Goal: Task Accomplishment & Management: Use online tool/utility

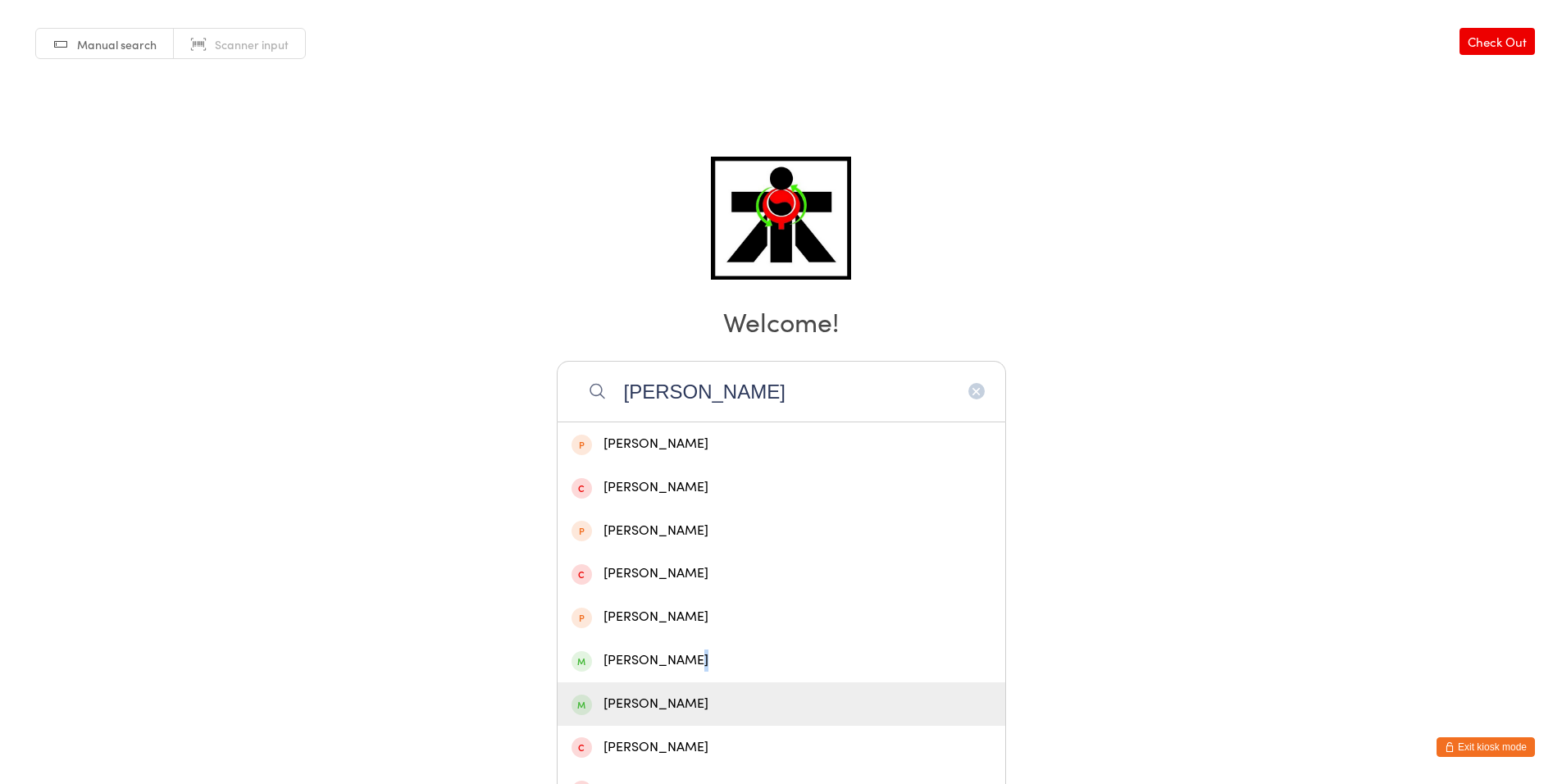
click at [696, 683] on div "[PERSON_NAME] [PERSON_NAME] [PERSON_NAME] [PERSON_NAME] [PERSON_NAME] [PERSON_N…" at bounding box center [781, 746] width 449 height 650
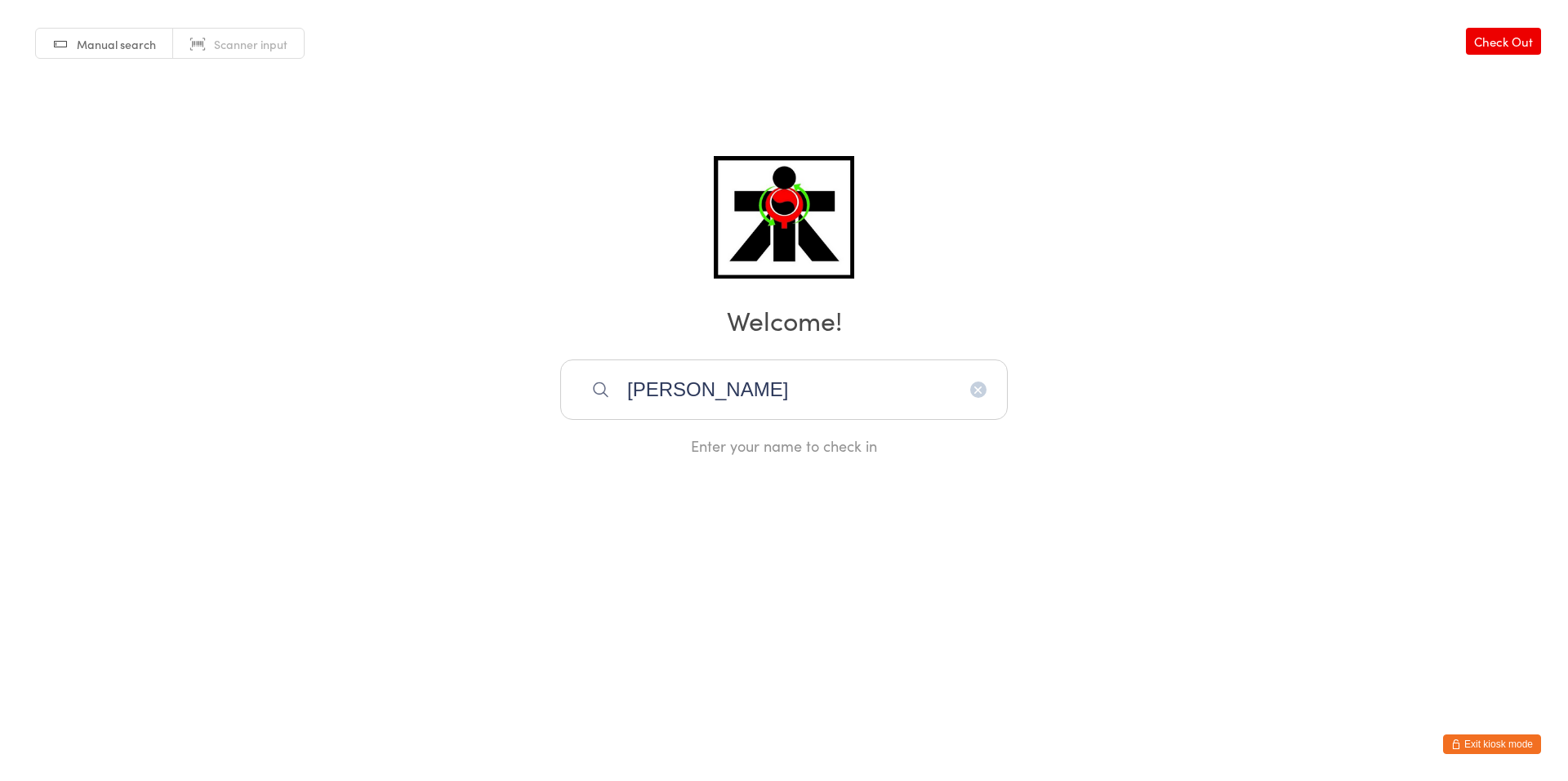
click at [723, 401] on input "[PERSON_NAME]" at bounding box center [784, 389] width 447 height 61
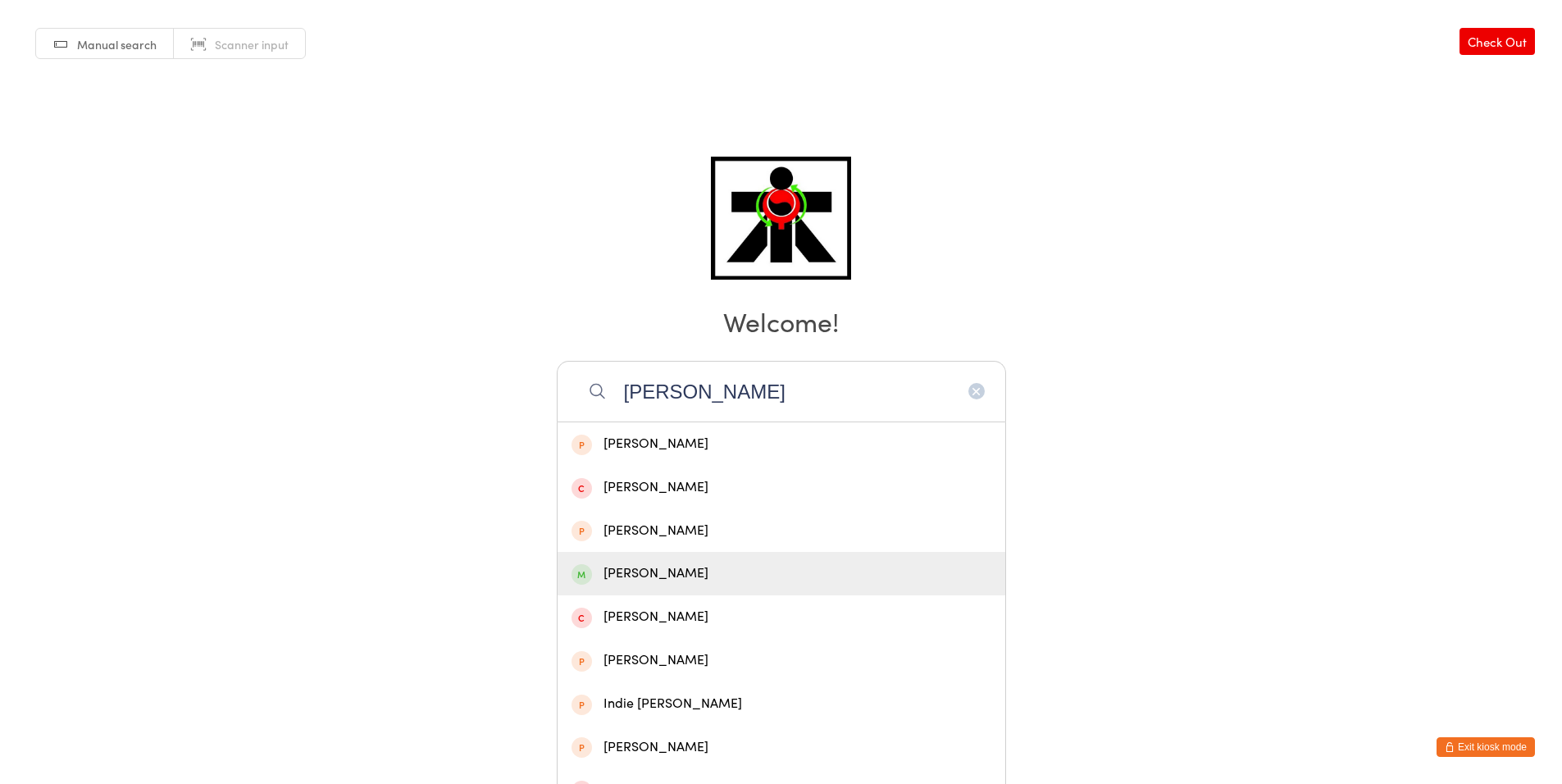
type input "[PERSON_NAME]"
click at [645, 564] on div "[PERSON_NAME]" at bounding box center [781, 573] width 419 height 22
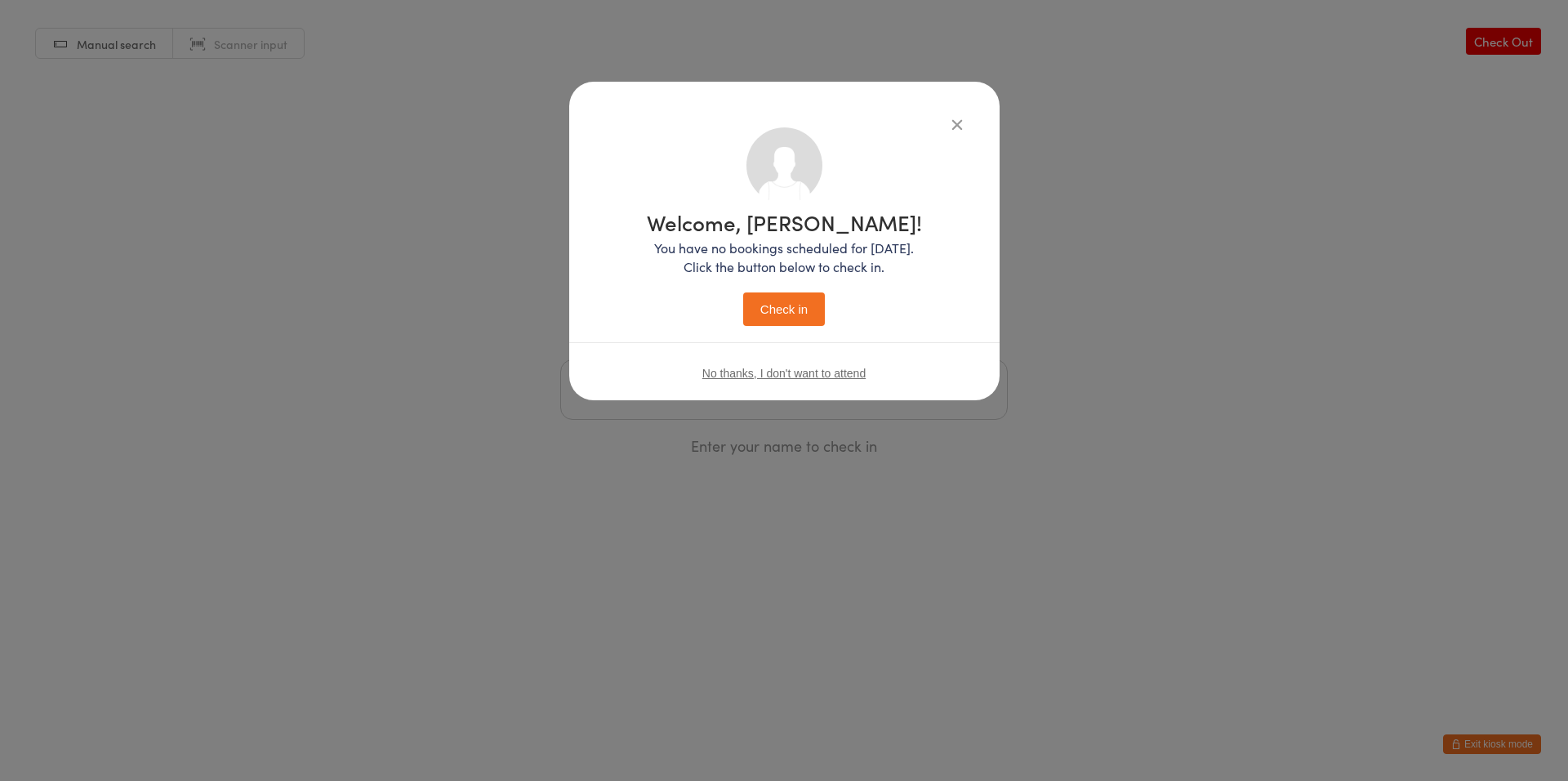
click at [810, 309] on button "Check in" at bounding box center [784, 309] width 81 height 34
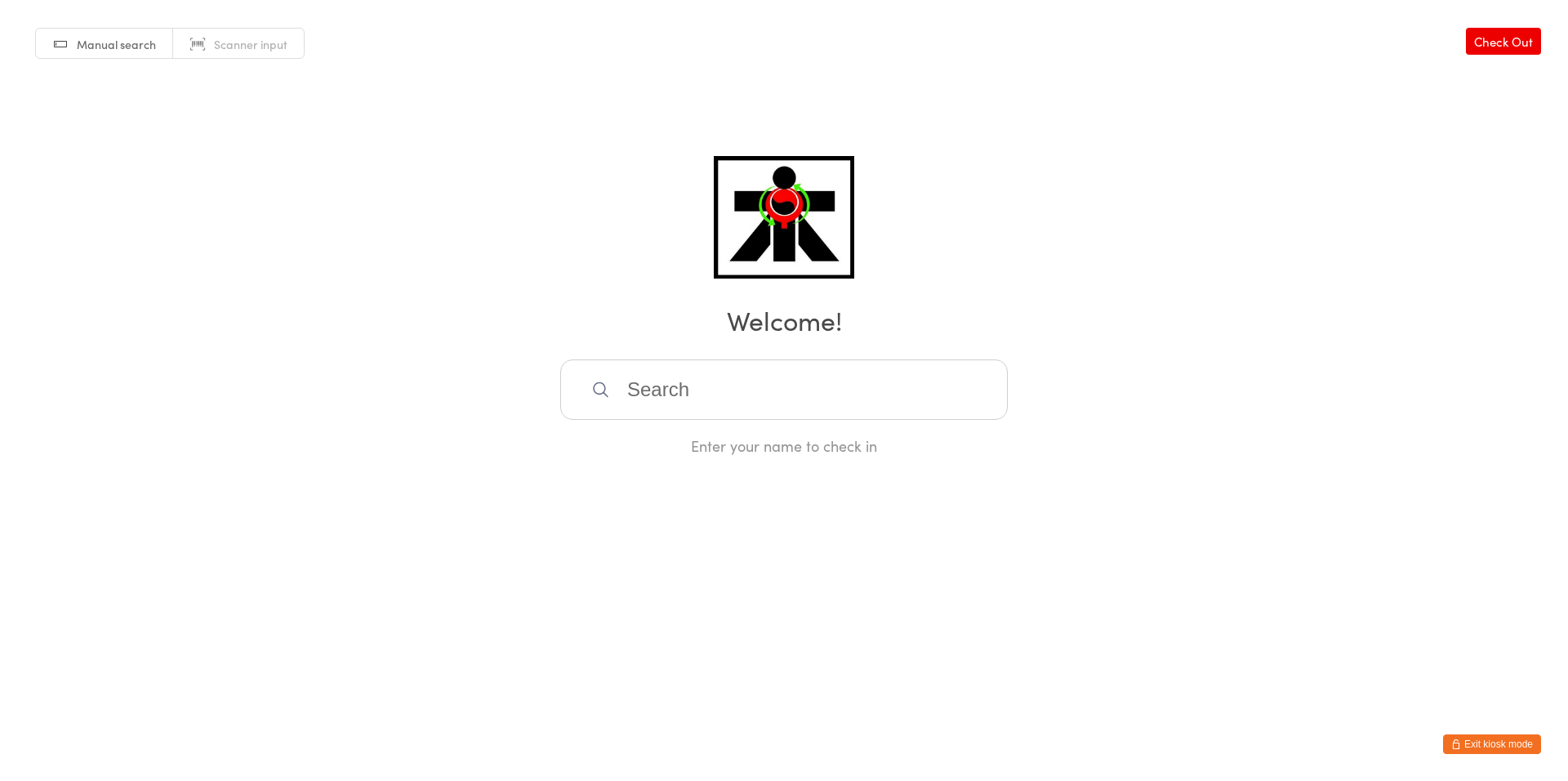
click at [811, 366] on input "search" at bounding box center [784, 389] width 447 height 61
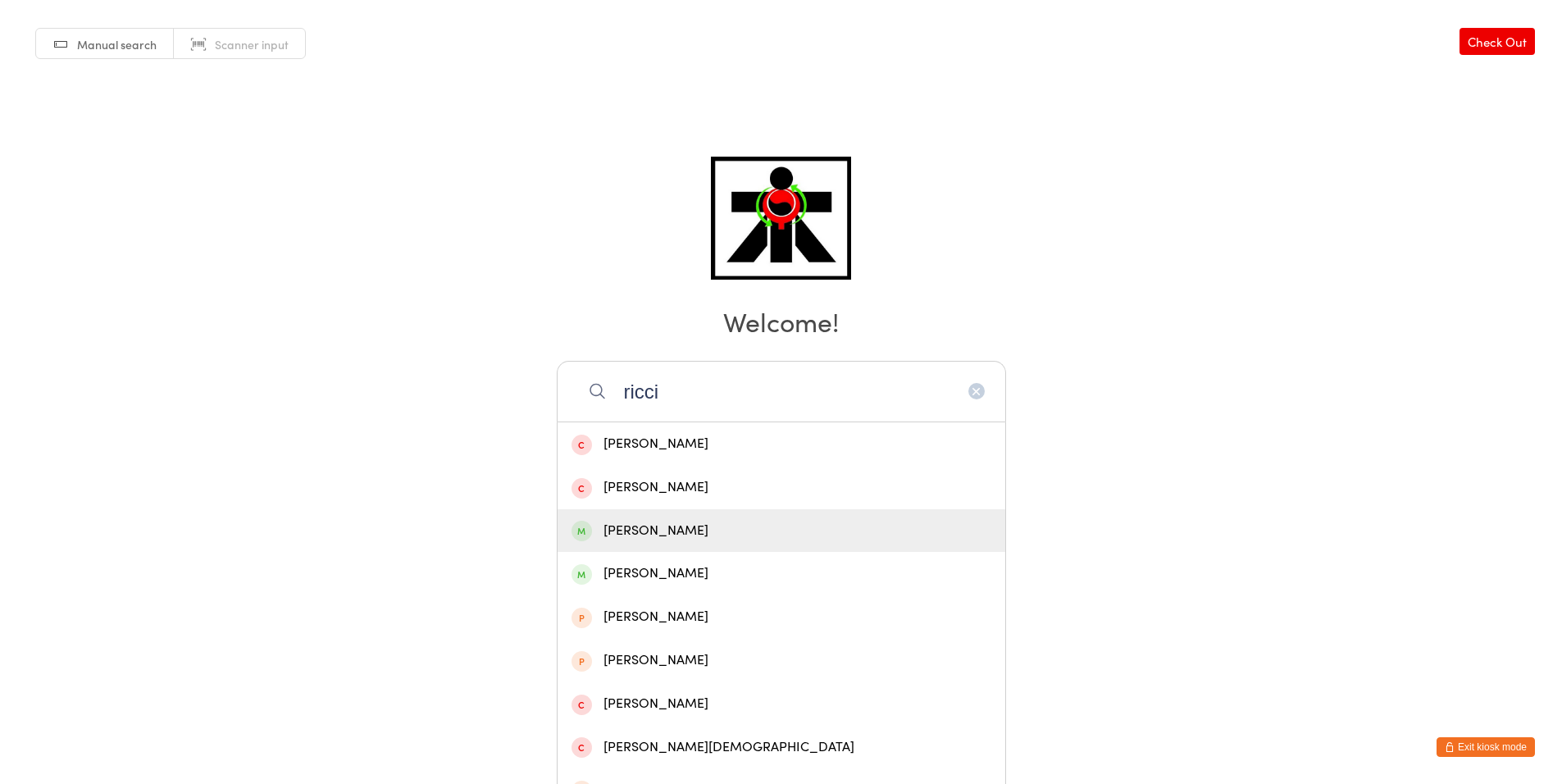
type input "ricci"
click at [719, 530] on div "[PERSON_NAME]" at bounding box center [781, 530] width 419 height 22
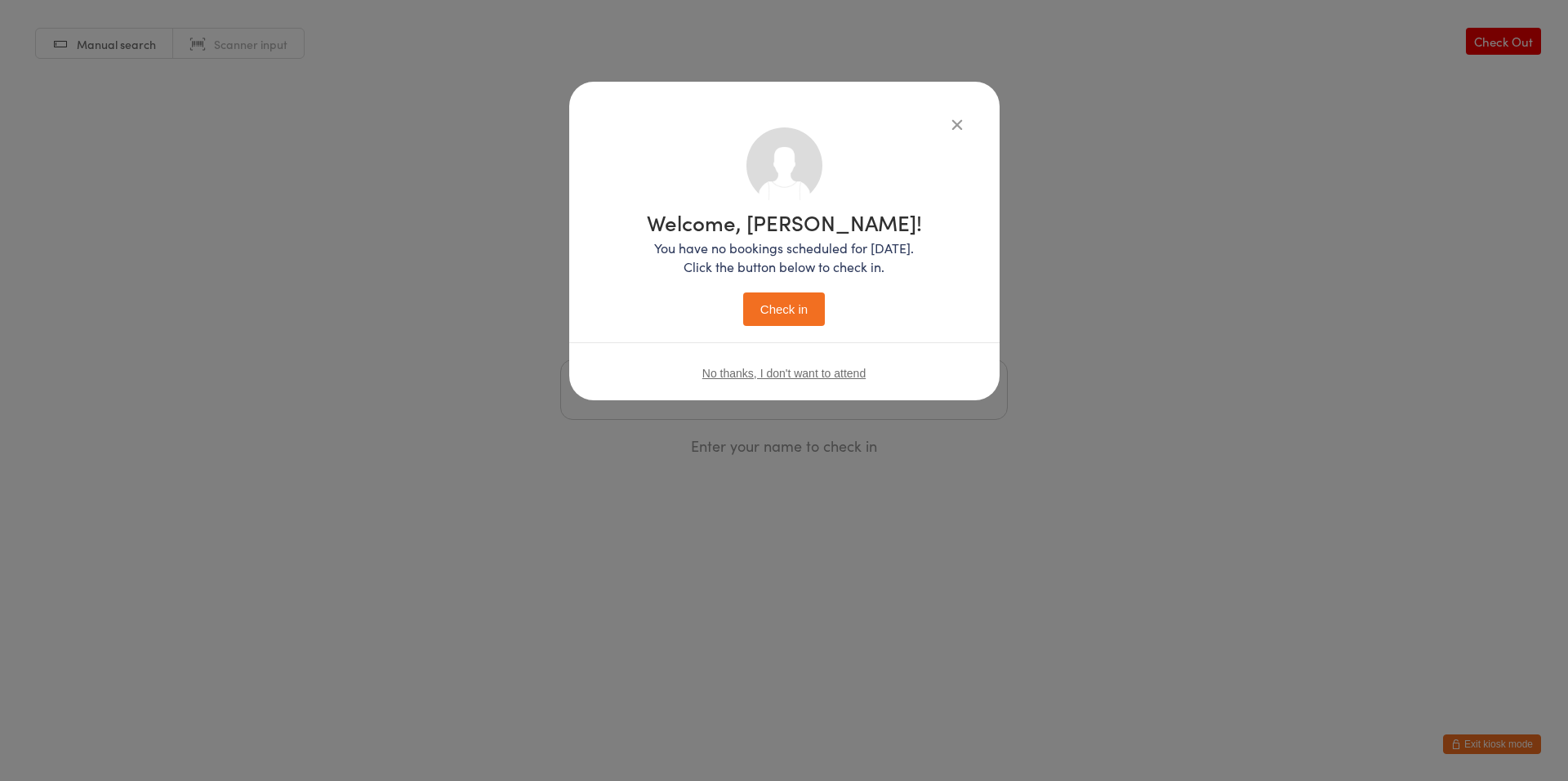
click at [776, 302] on button "Check in" at bounding box center [784, 309] width 81 height 34
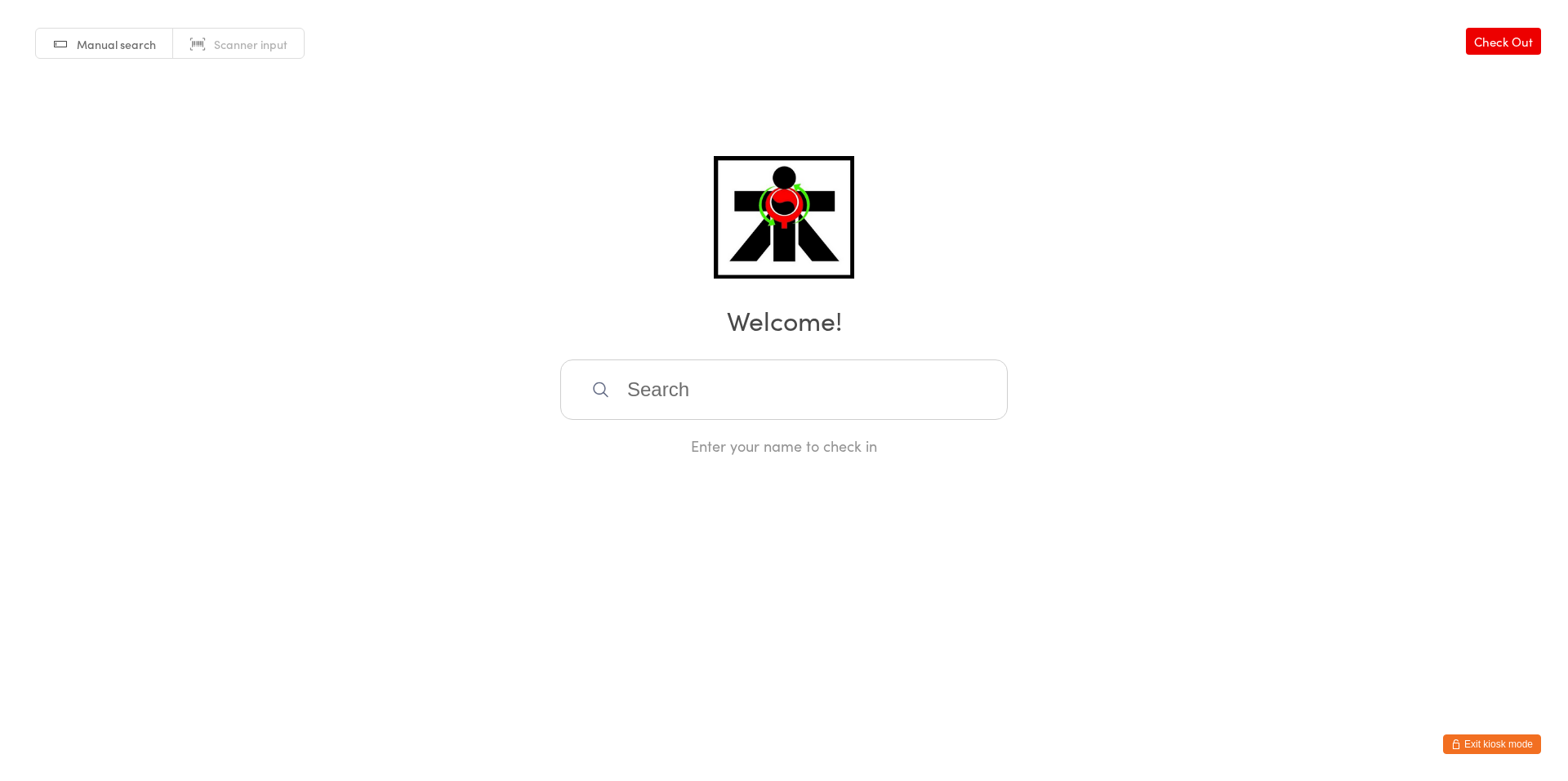
click at [693, 410] on input "search" at bounding box center [784, 389] width 447 height 61
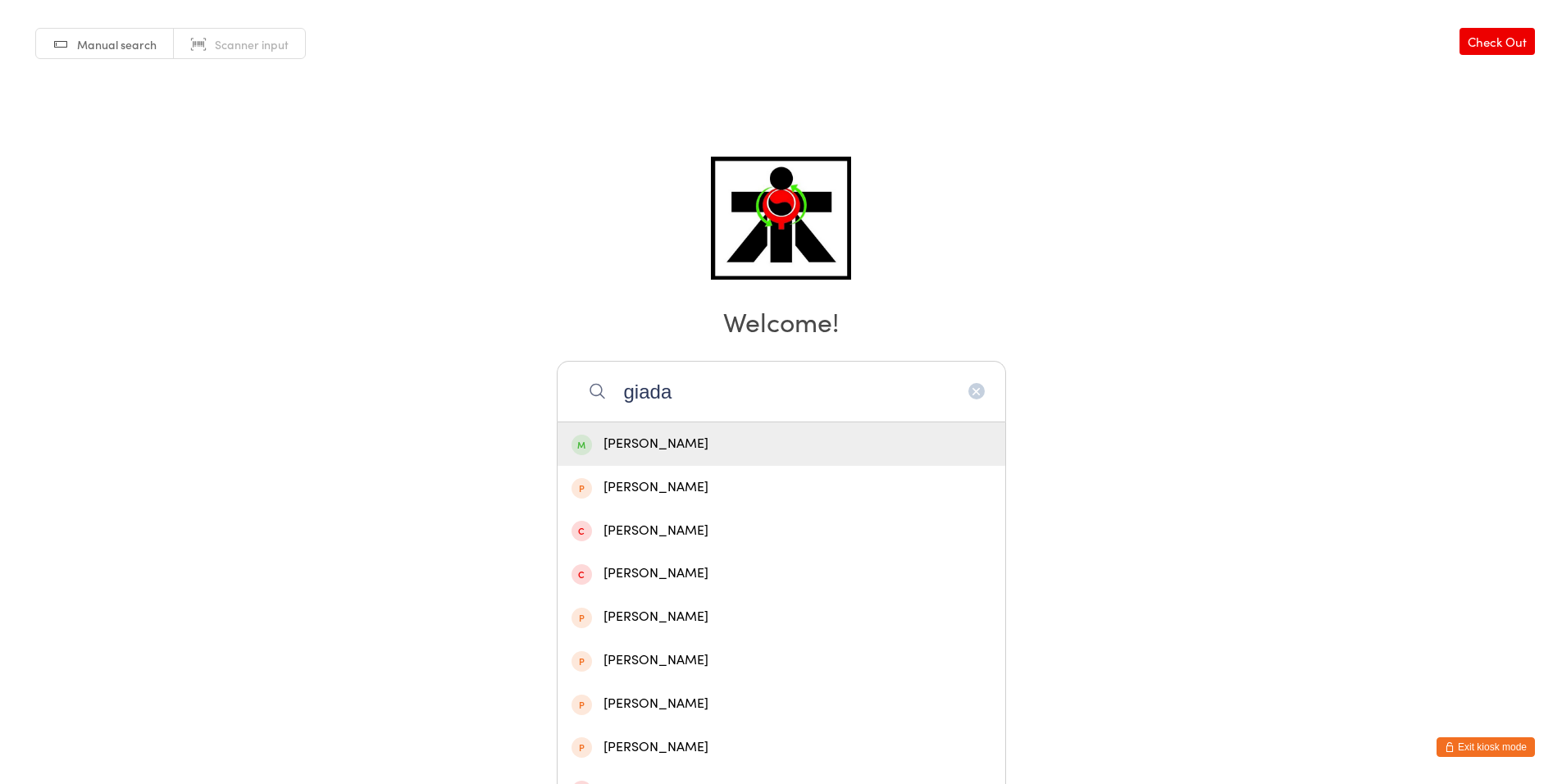
type input "giada"
click at [736, 431] on div "[PERSON_NAME]" at bounding box center [781, 444] width 447 height 43
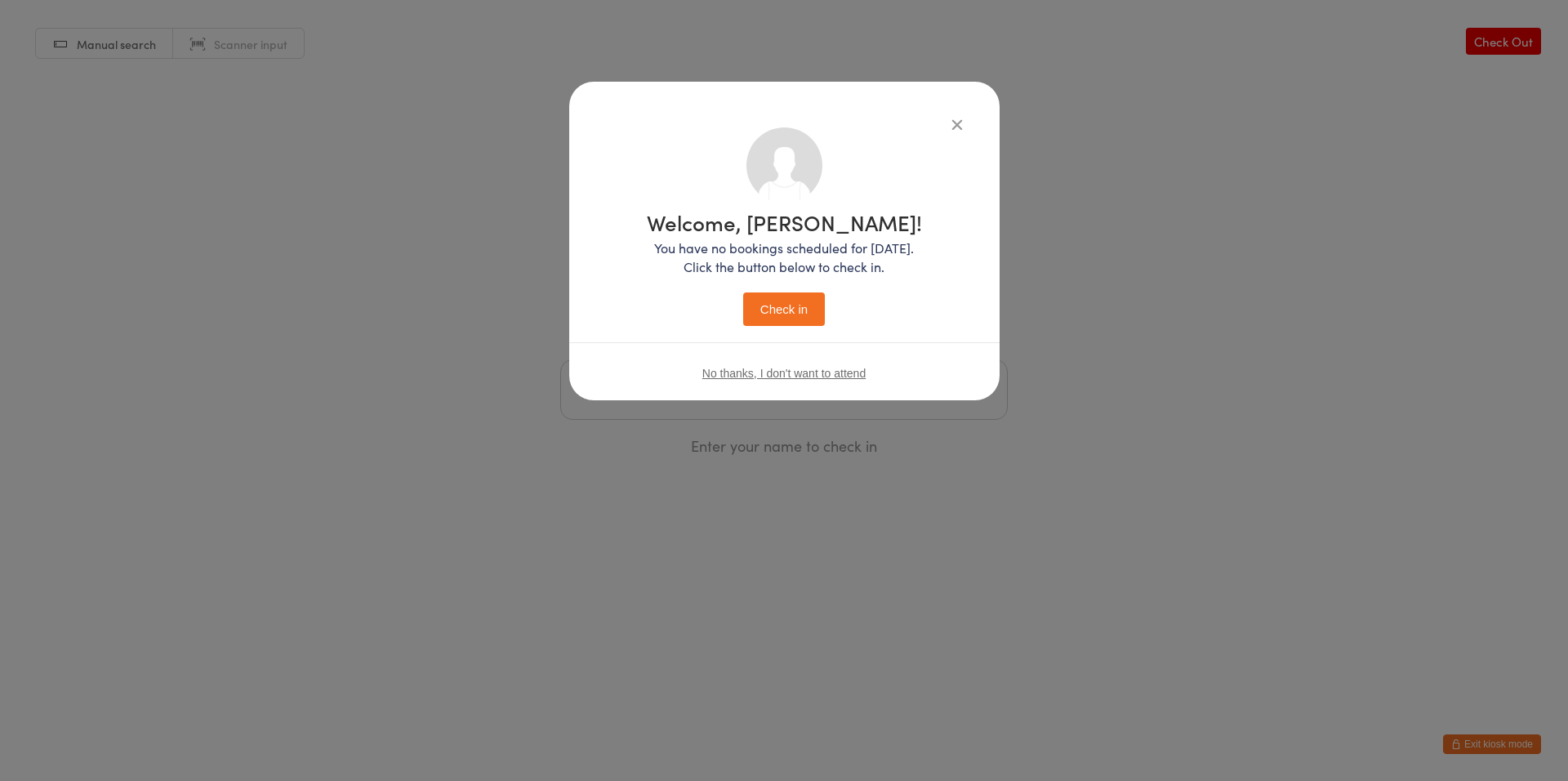
click at [768, 314] on button "Check in" at bounding box center [784, 309] width 81 height 34
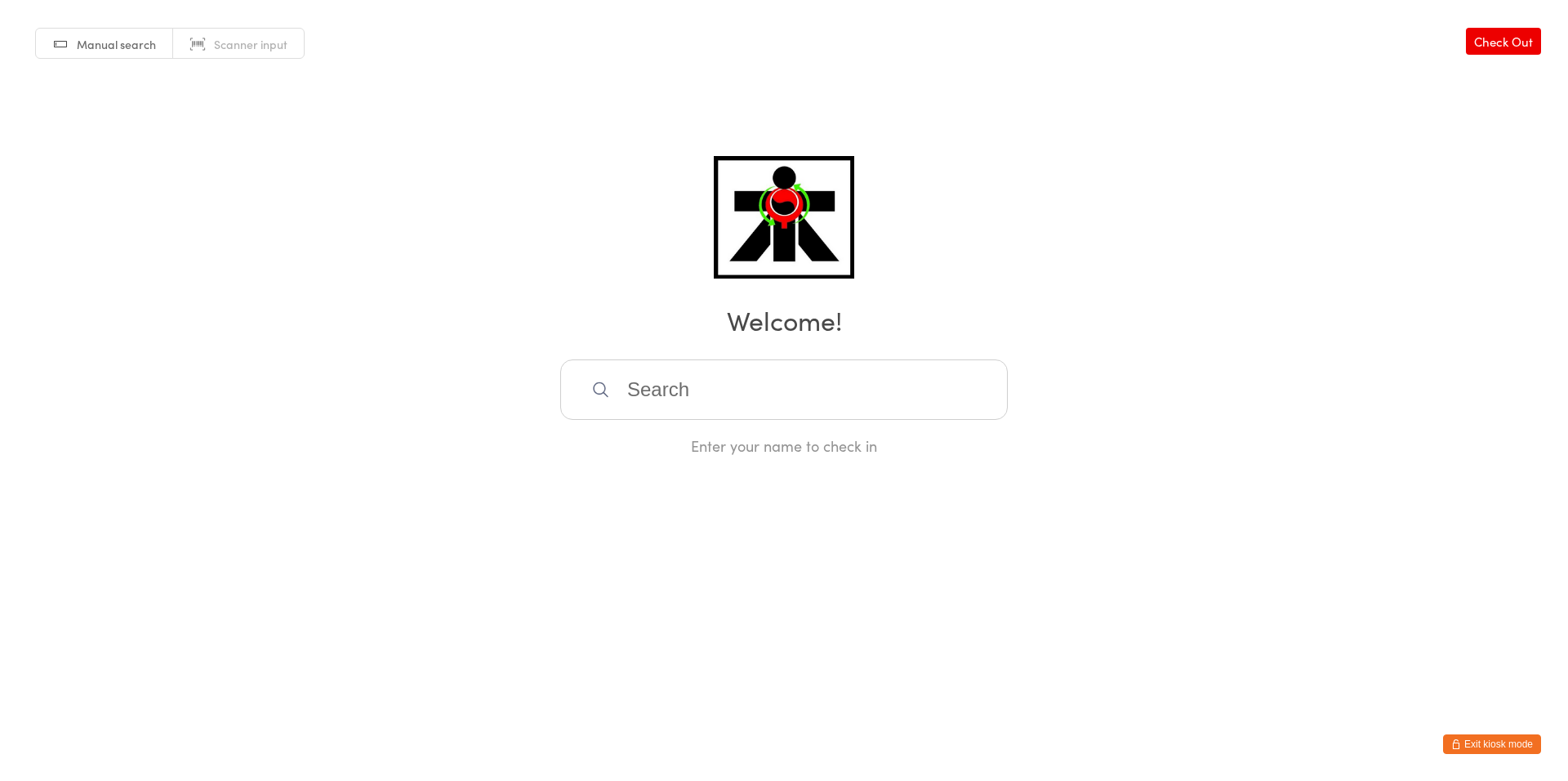
click at [771, 390] on input "search" at bounding box center [784, 389] width 447 height 61
type input "[PERSON_NAME]"
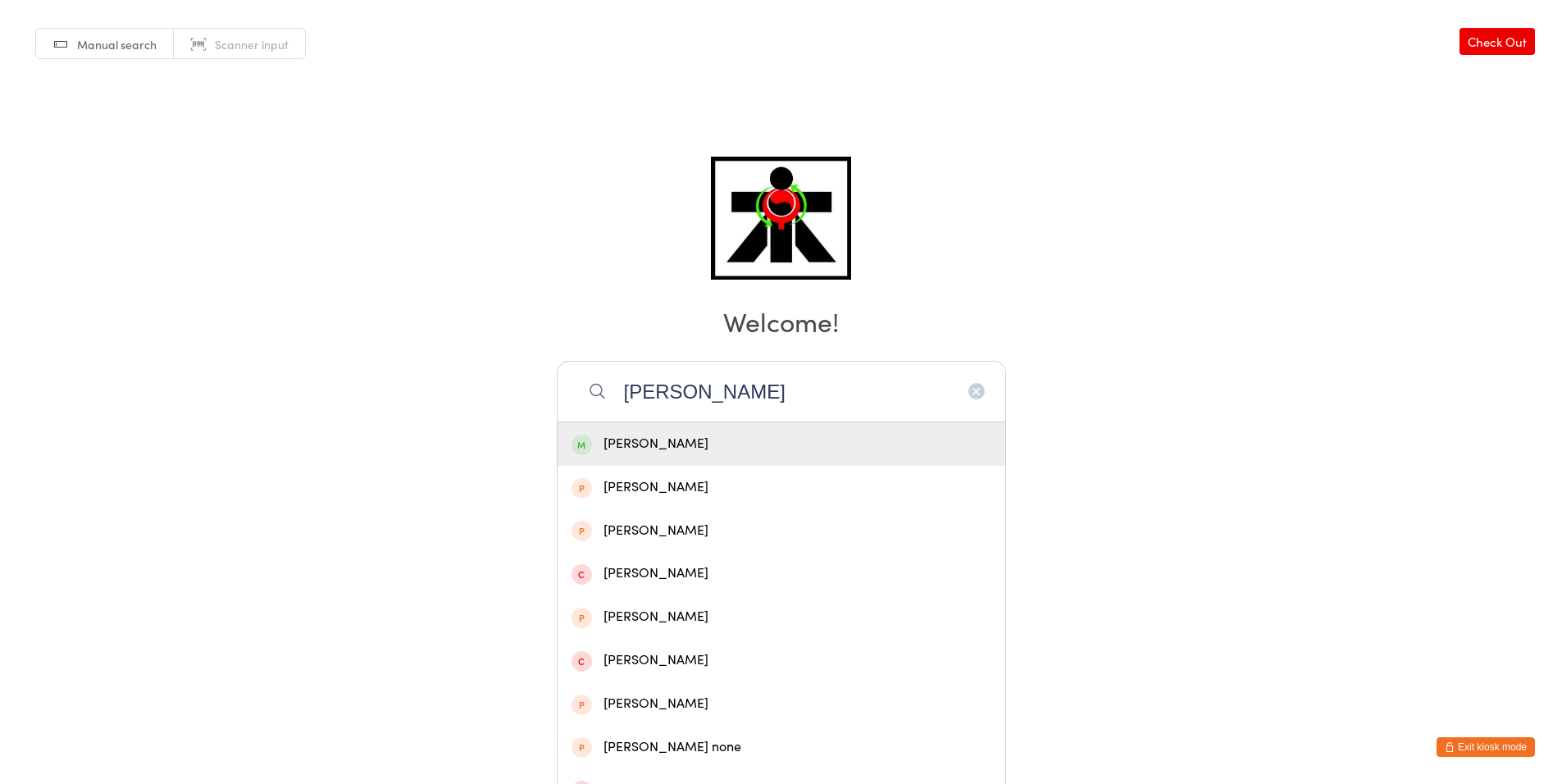
click at [651, 442] on div "[PERSON_NAME]" at bounding box center [781, 443] width 419 height 22
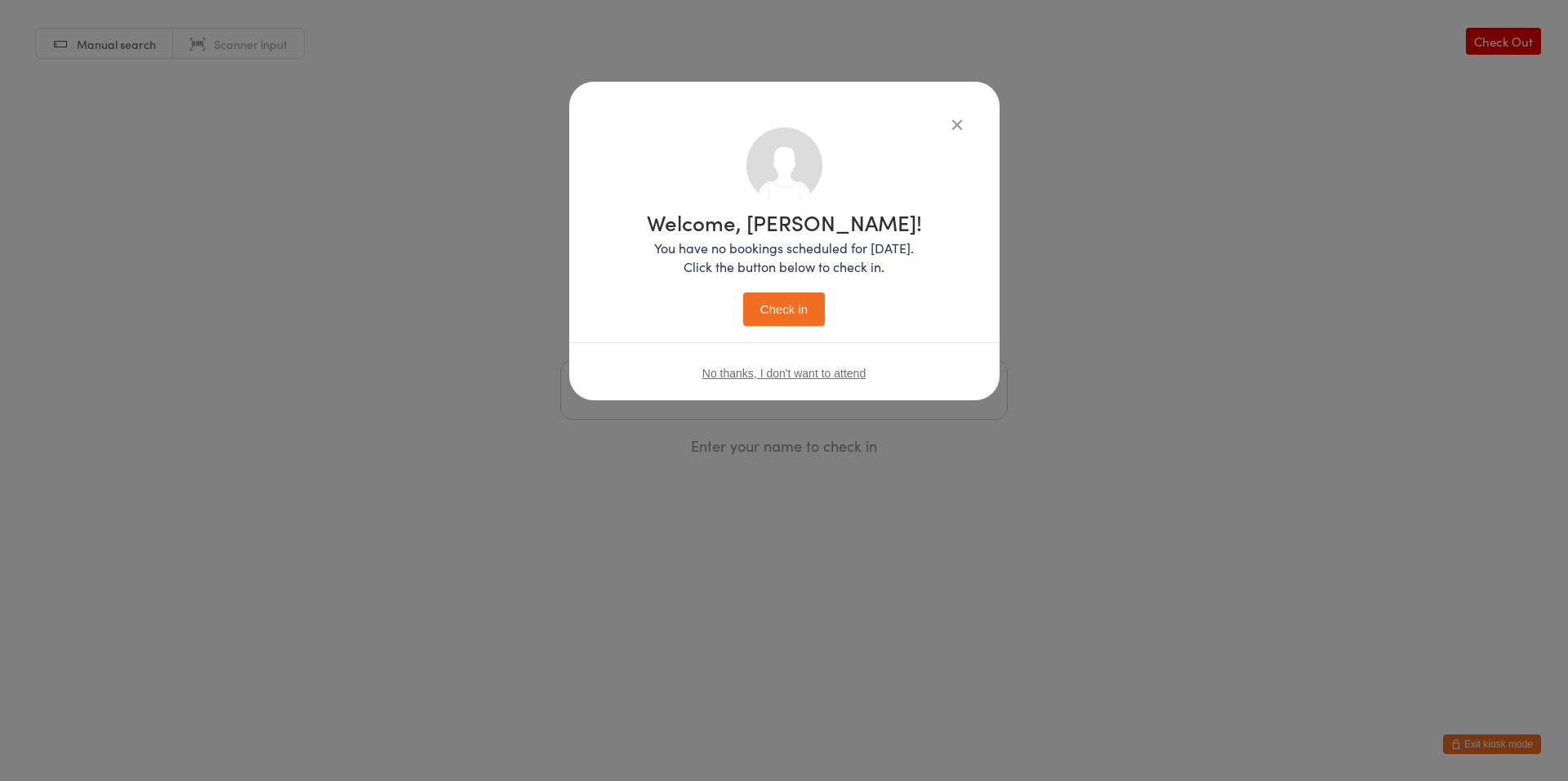
click at [788, 304] on button "Check in" at bounding box center [784, 309] width 81 height 34
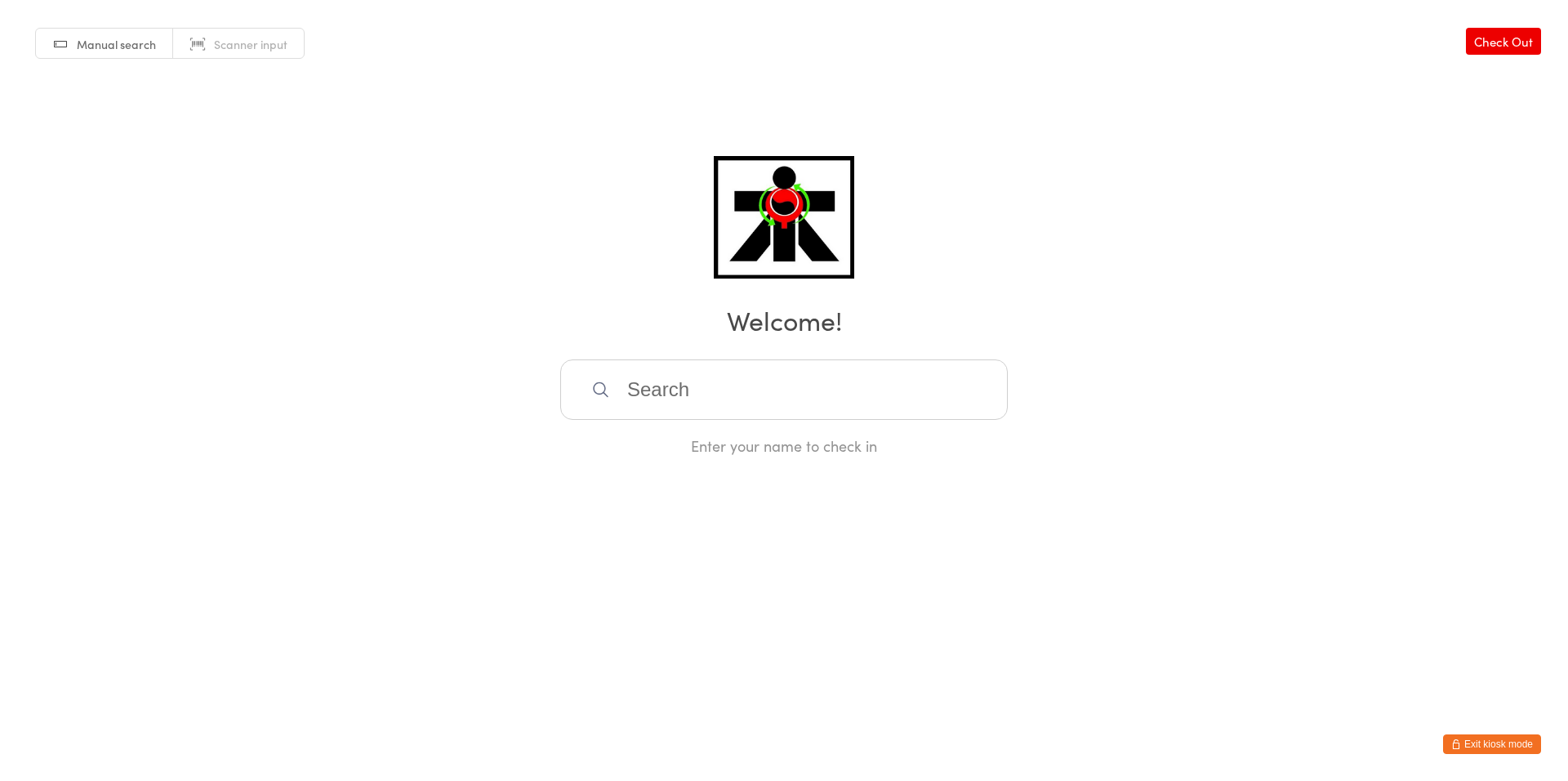
click at [811, 373] on input "search" at bounding box center [784, 389] width 447 height 61
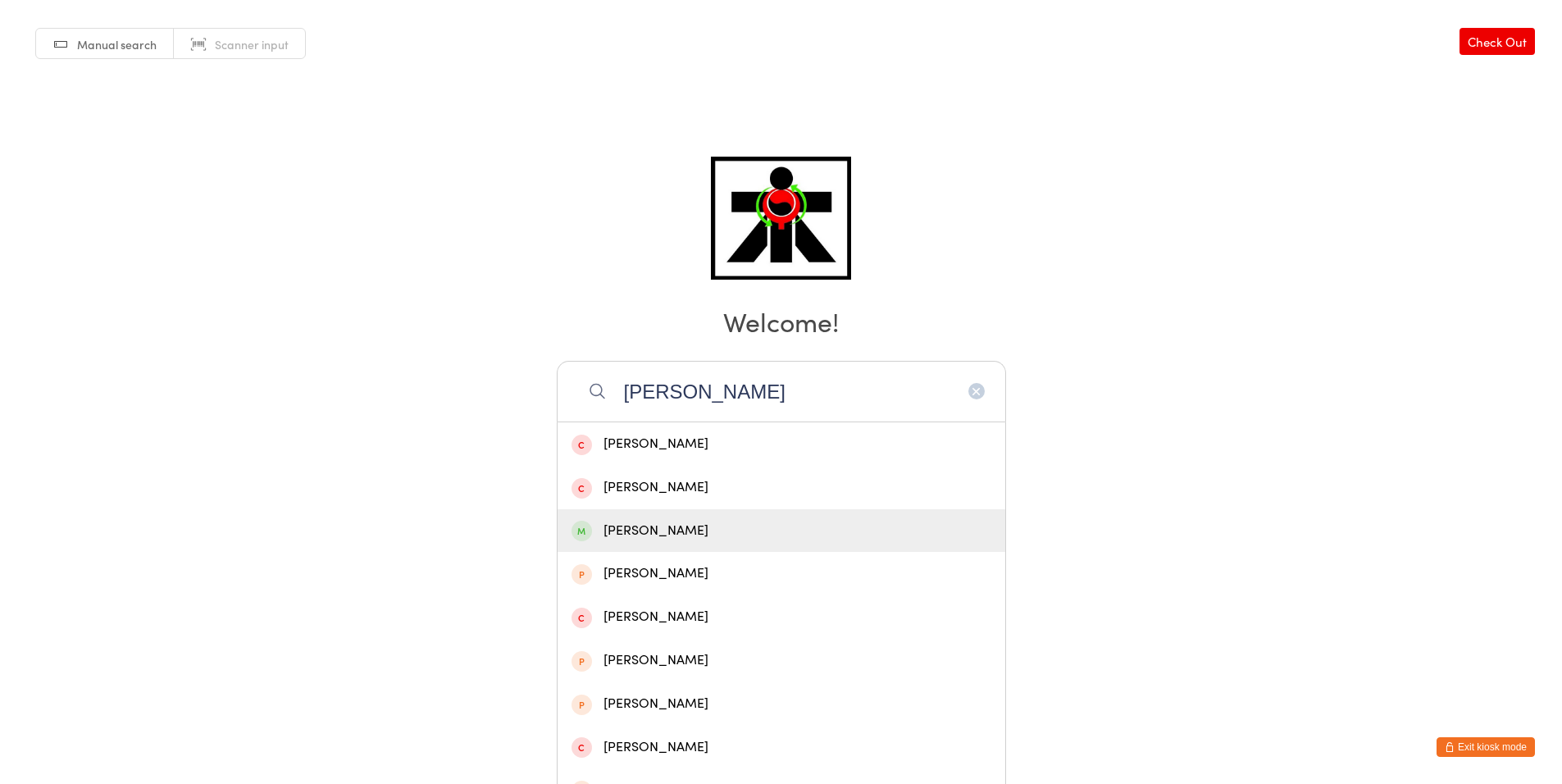
type input "[PERSON_NAME]"
click at [768, 541] on div "[PERSON_NAME]" at bounding box center [781, 530] width 419 height 22
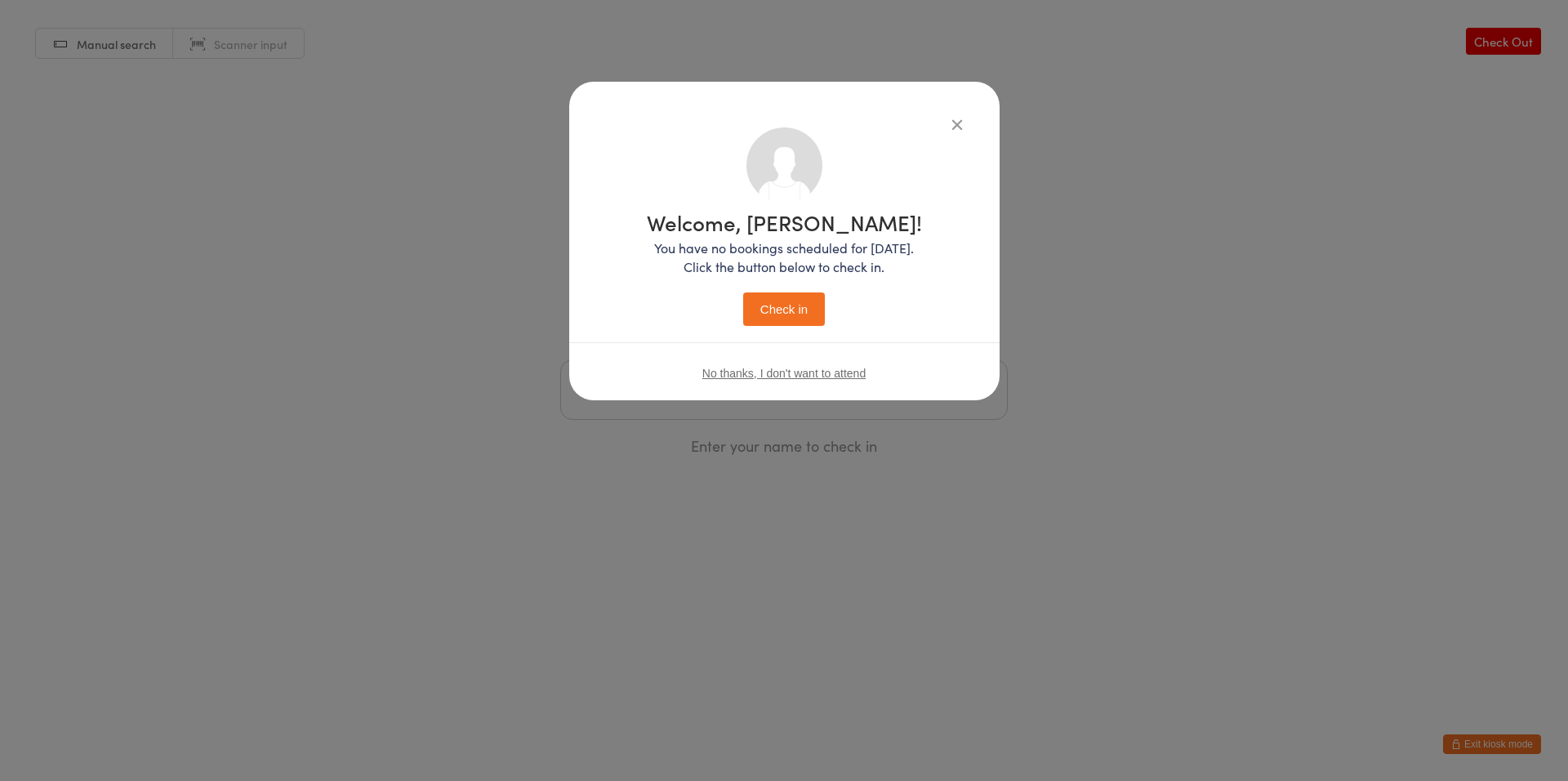
click at [758, 323] on button "Check in" at bounding box center [784, 309] width 81 height 34
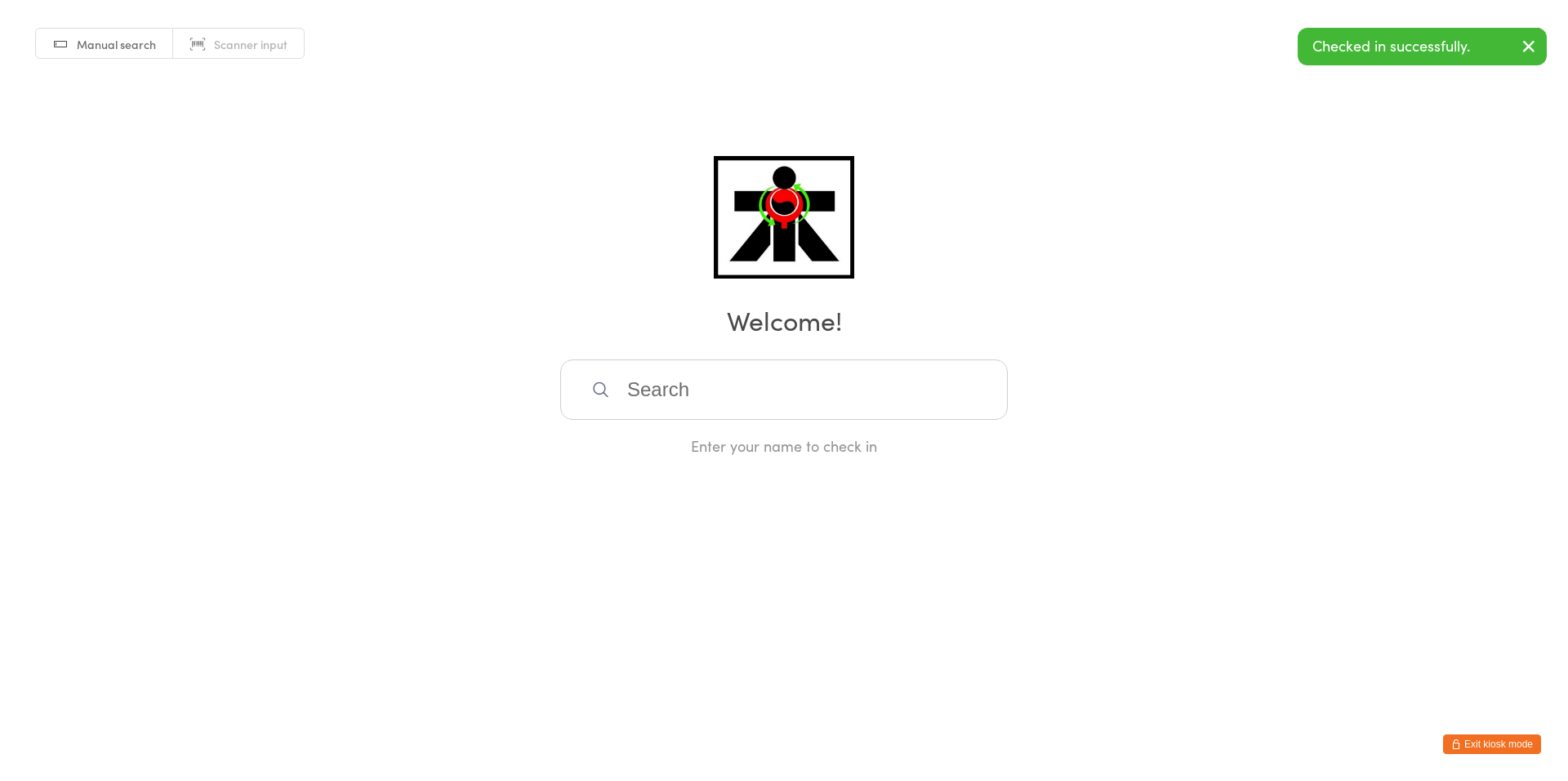
click at [651, 387] on input "search" at bounding box center [784, 389] width 447 height 61
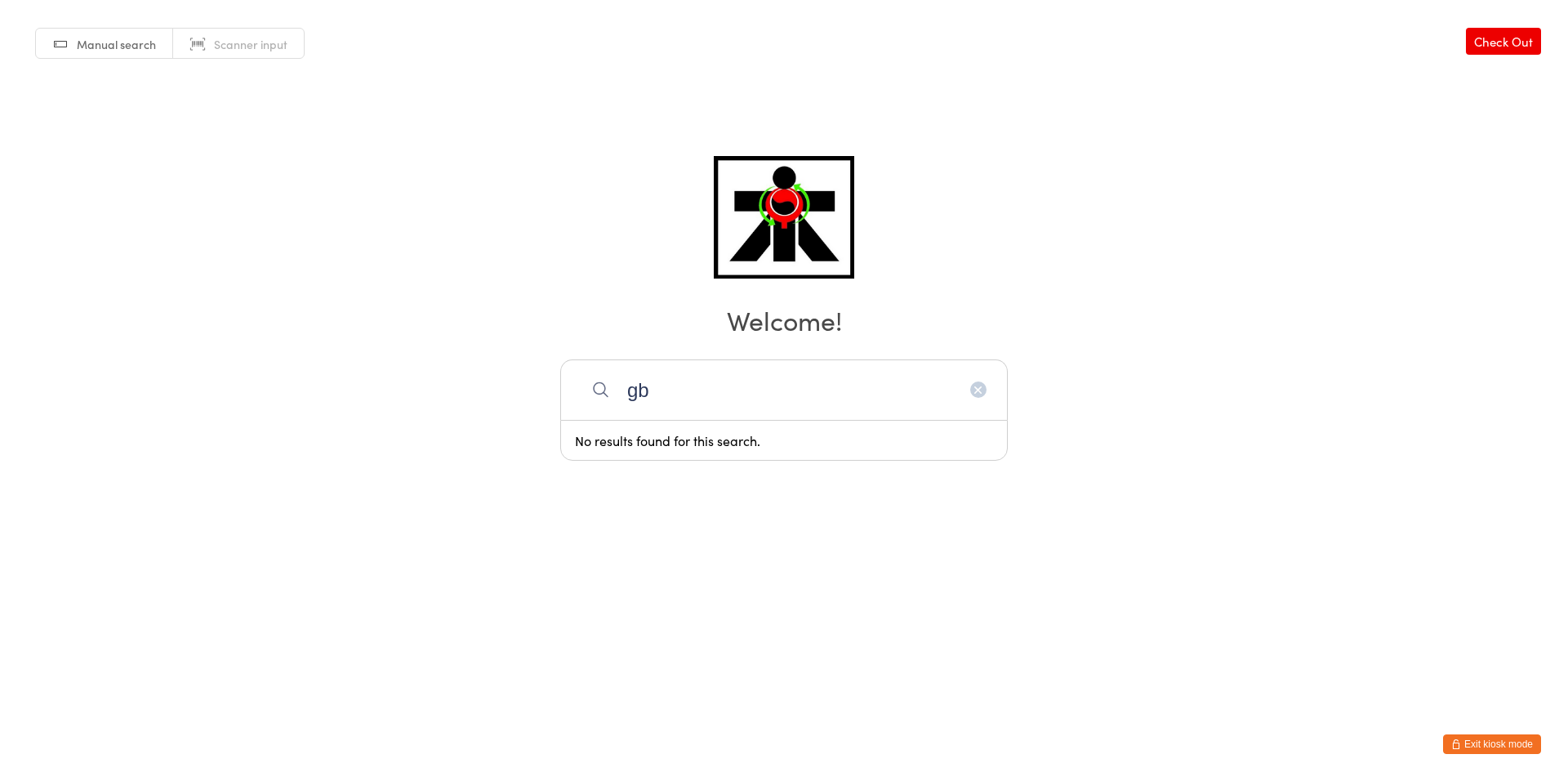
type input "g"
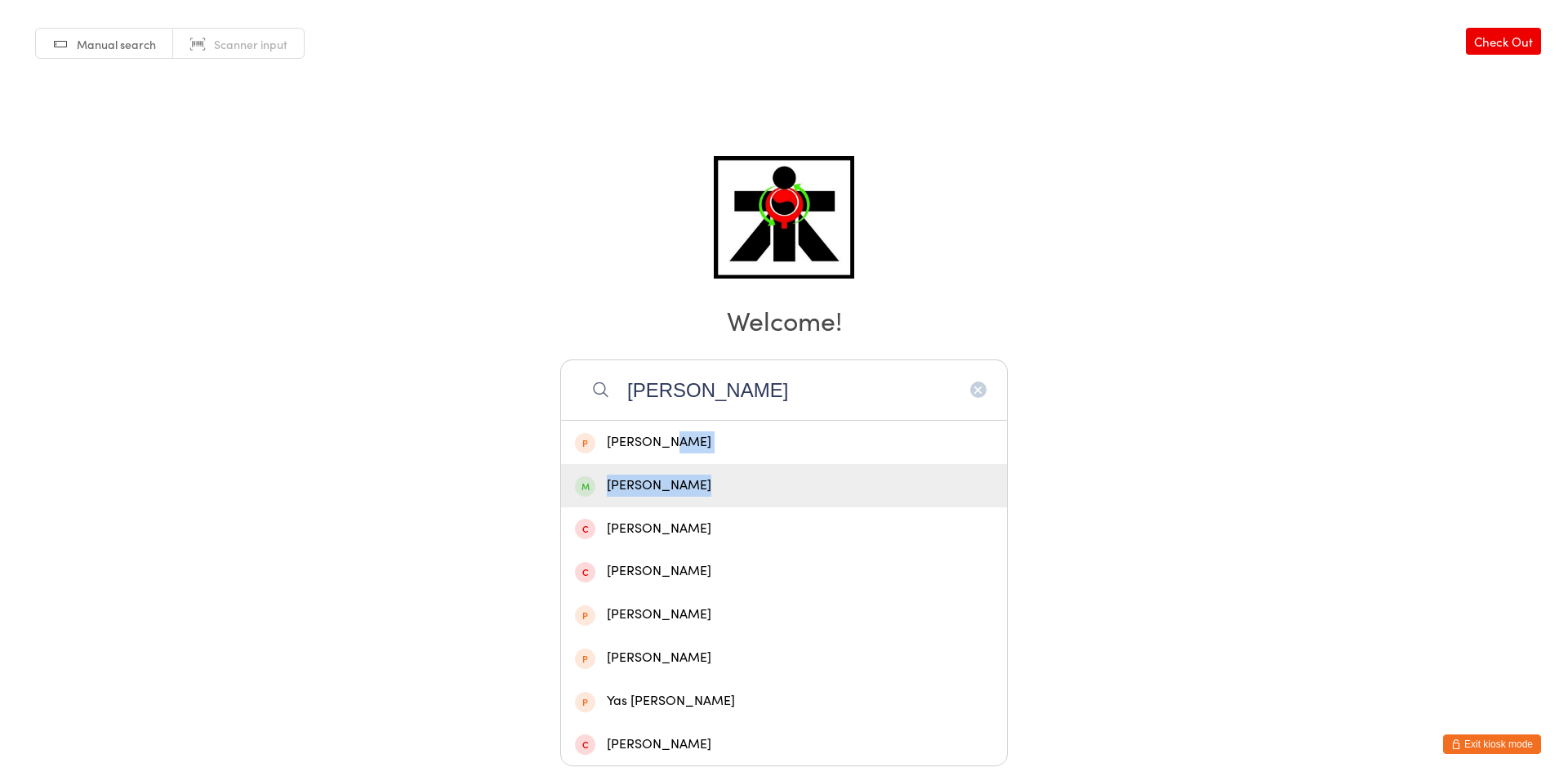
drag, startPoint x: 670, startPoint y: 459, endPoint x: 673, endPoint y: 509, distance: 50.1
click at [673, 509] on div "[PERSON_NAME] [PERSON_NAME] [PERSON_NAME] [PERSON_NAME] [PERSON_NAME] Teo Yas […" at bounding box center [784, 592] width 447 height 346
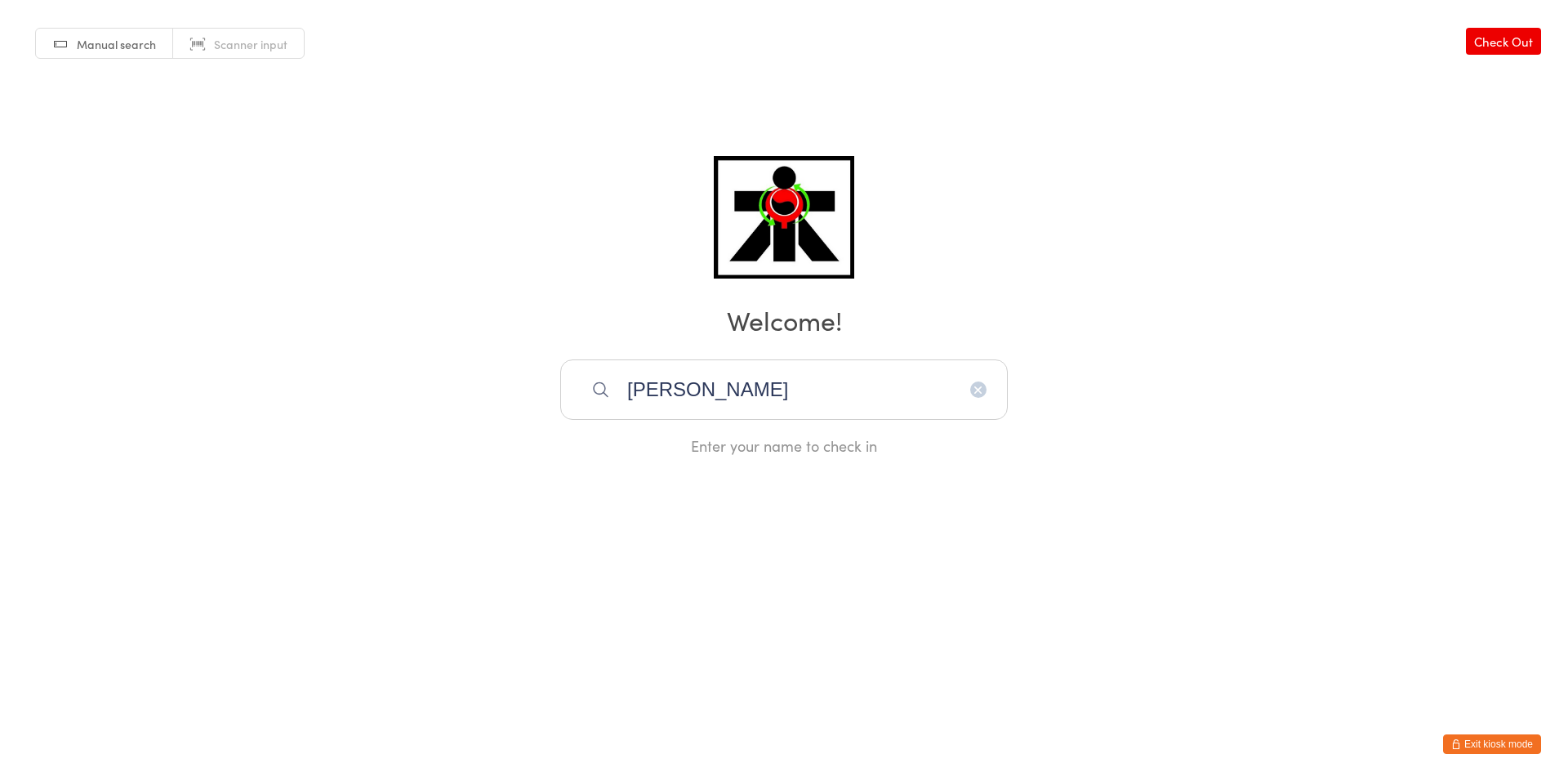
click at [688, 392] on input "[PERSON_NAME]" at bounding box center [784, 389] width 447 height 61
click at [686, 389] on input "[PERSON_NAME]" at bounding box center [784, 389] width 447 height 61
type input "y"
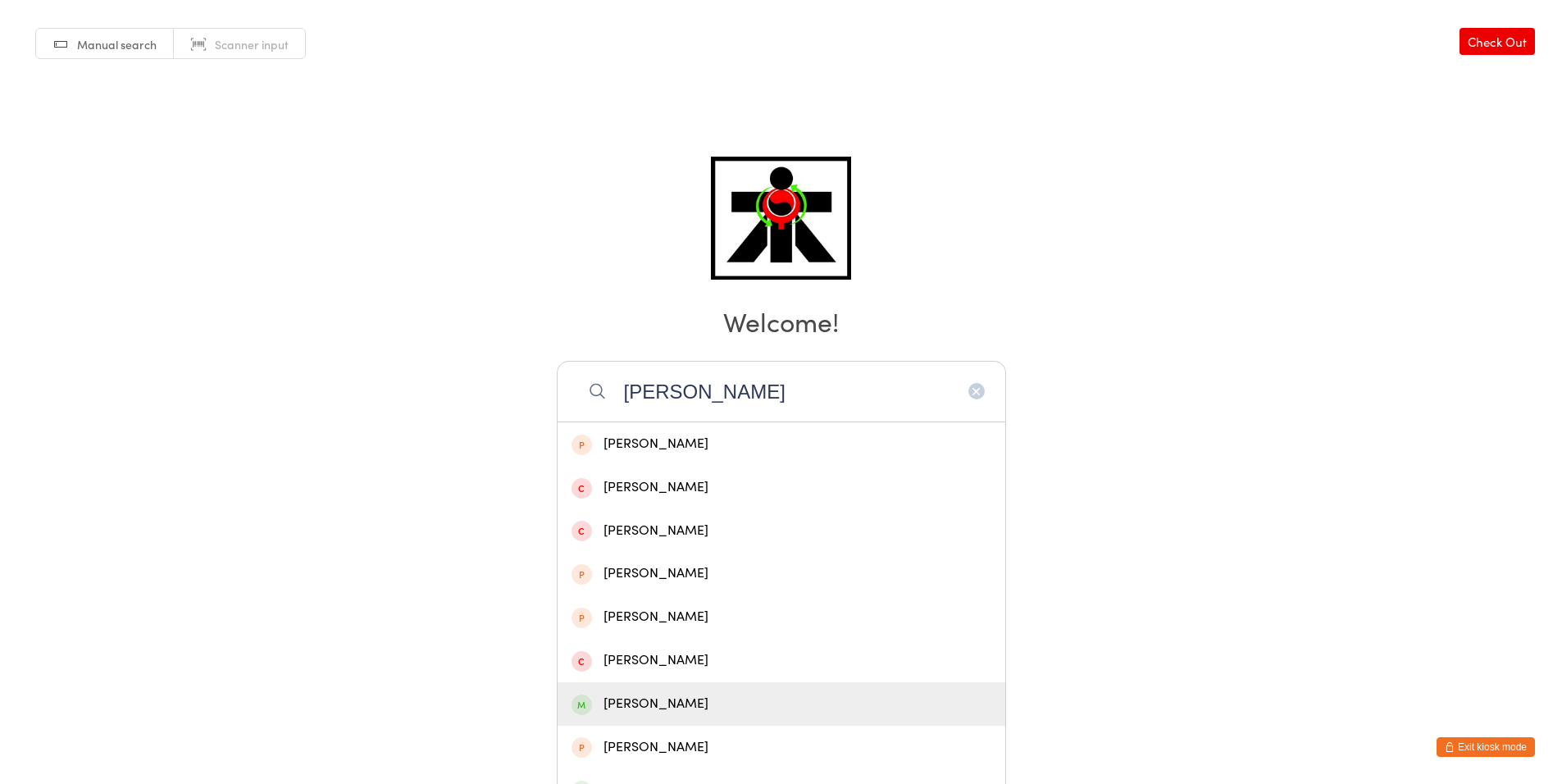
type input "[PERSON_NAME]"
click at [628, 701] on div "[PERSON_NAME]" at bounding box center [781, 703] width 419 height 22
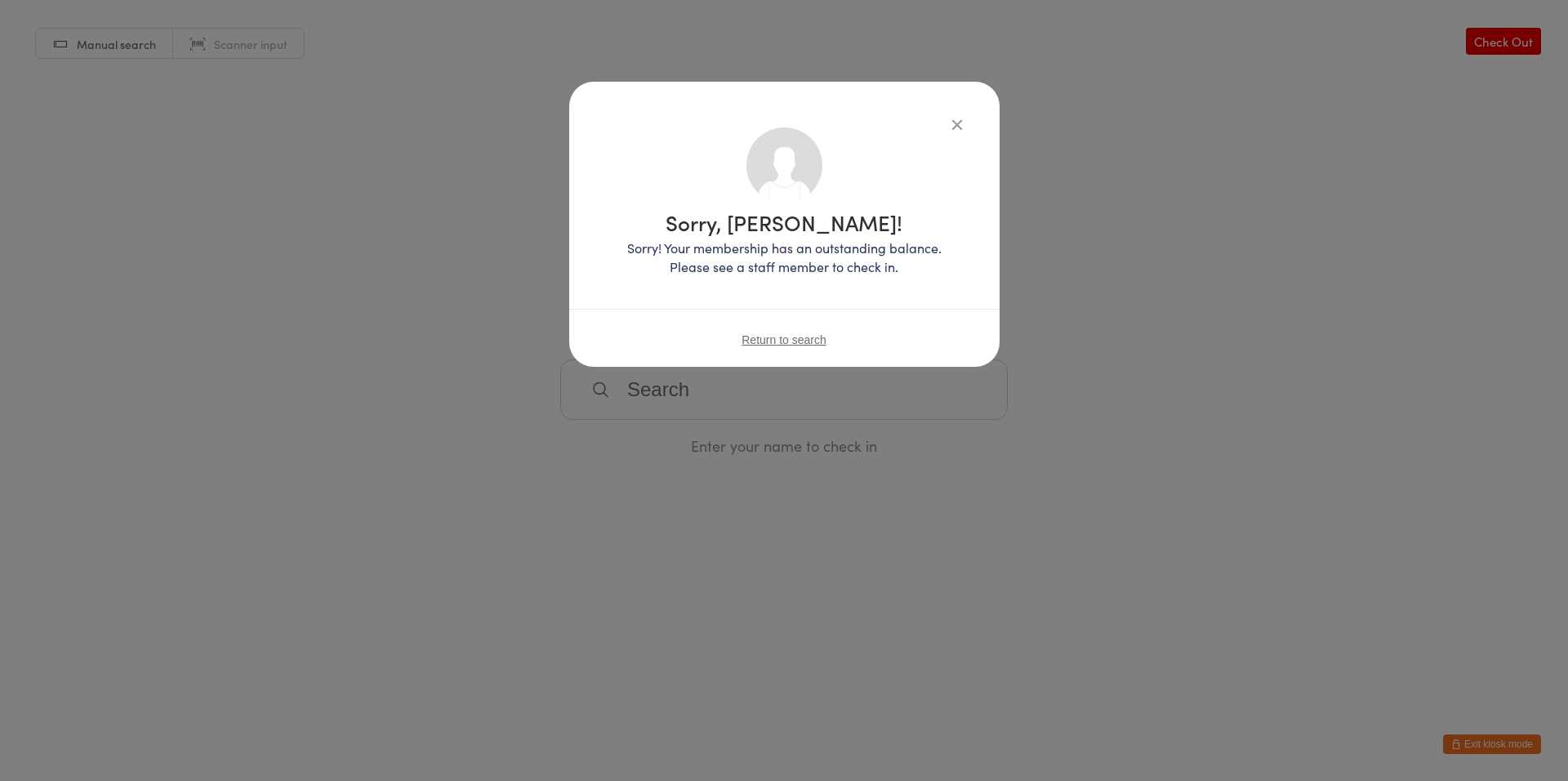
click at [954, 119] on icon "button" at bounding box center [957, 124] width 18 height 18
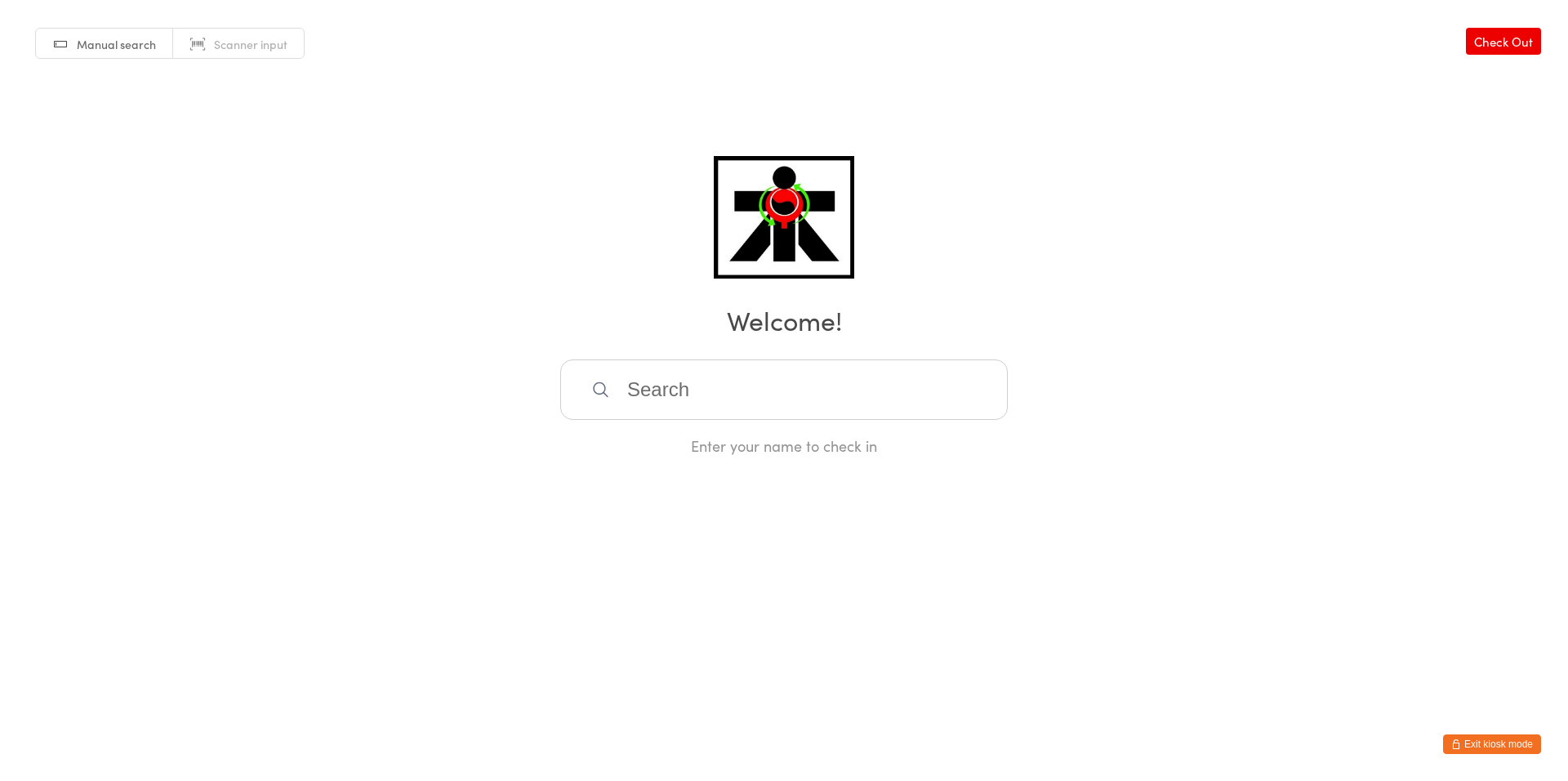
click at [667, 412] on input "search" at bounding box center [784, 389] width 447 height 61
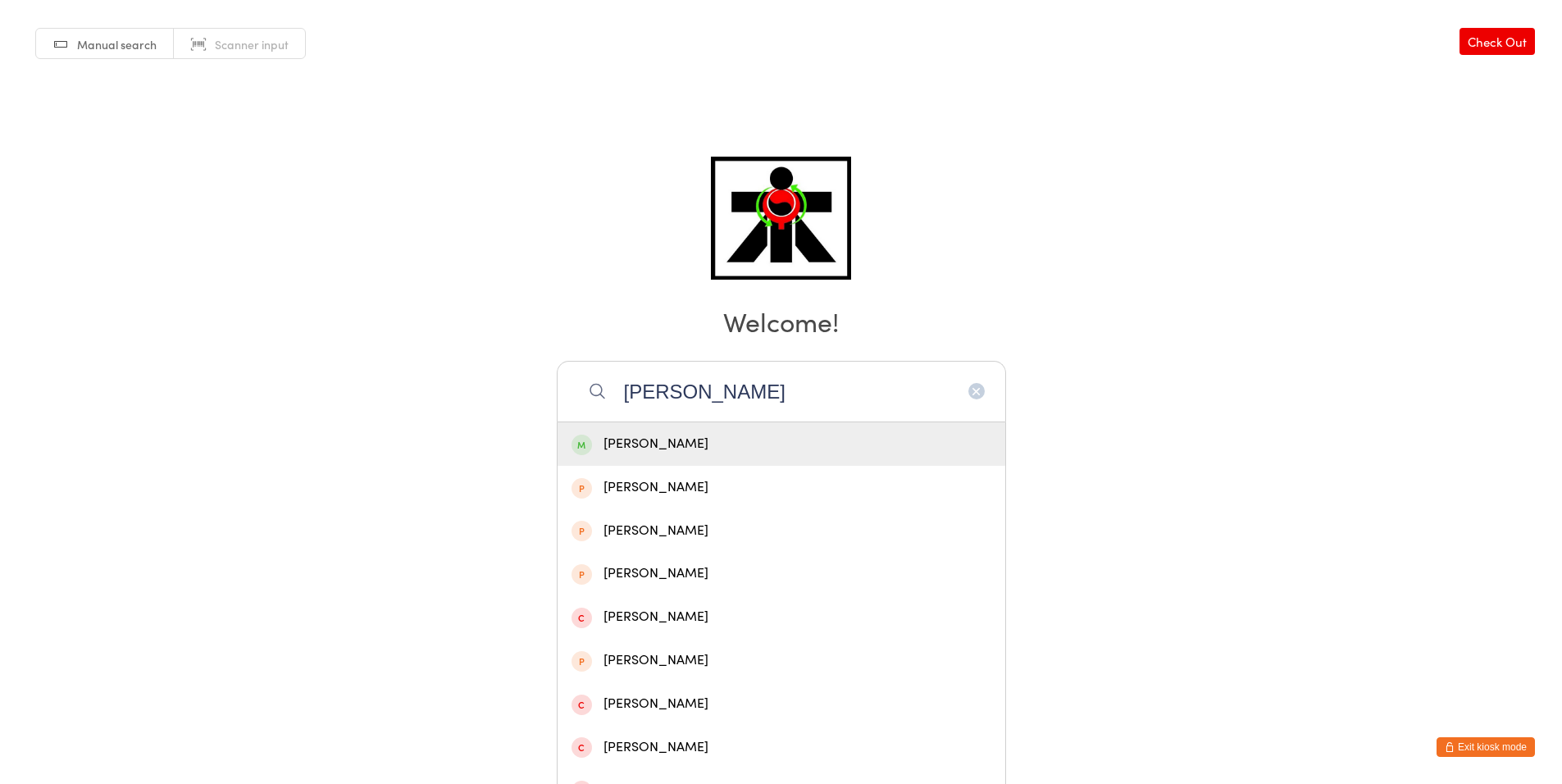
type input "[PERSON_NAME]"
click at [718, 432] on div "[PERSON_NAME]" at bounding box center [781, 444] width 447 height 43
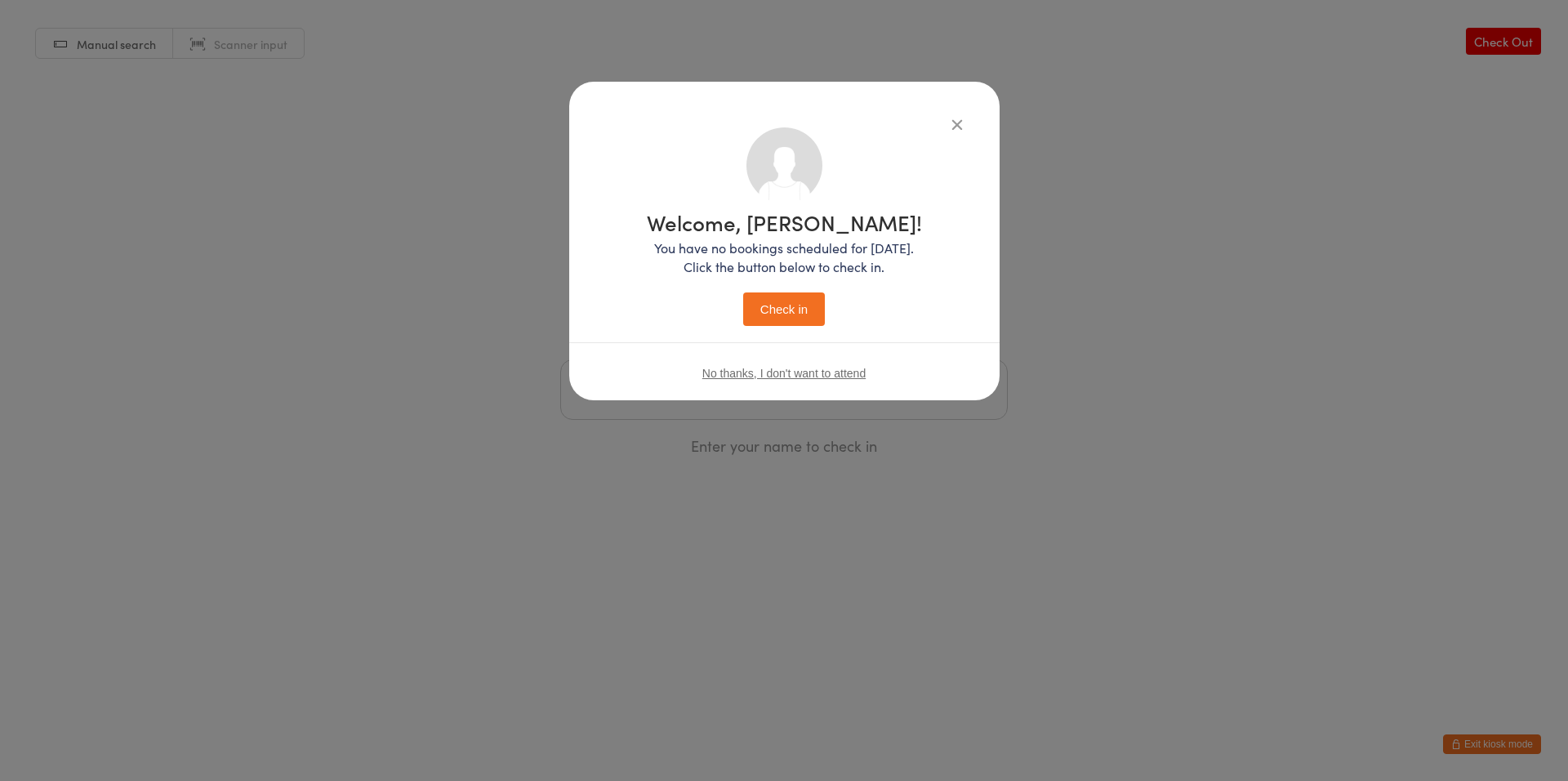
click at [794, 311] on button "Check in" at bounding box center [784, 309] width 81 height 34
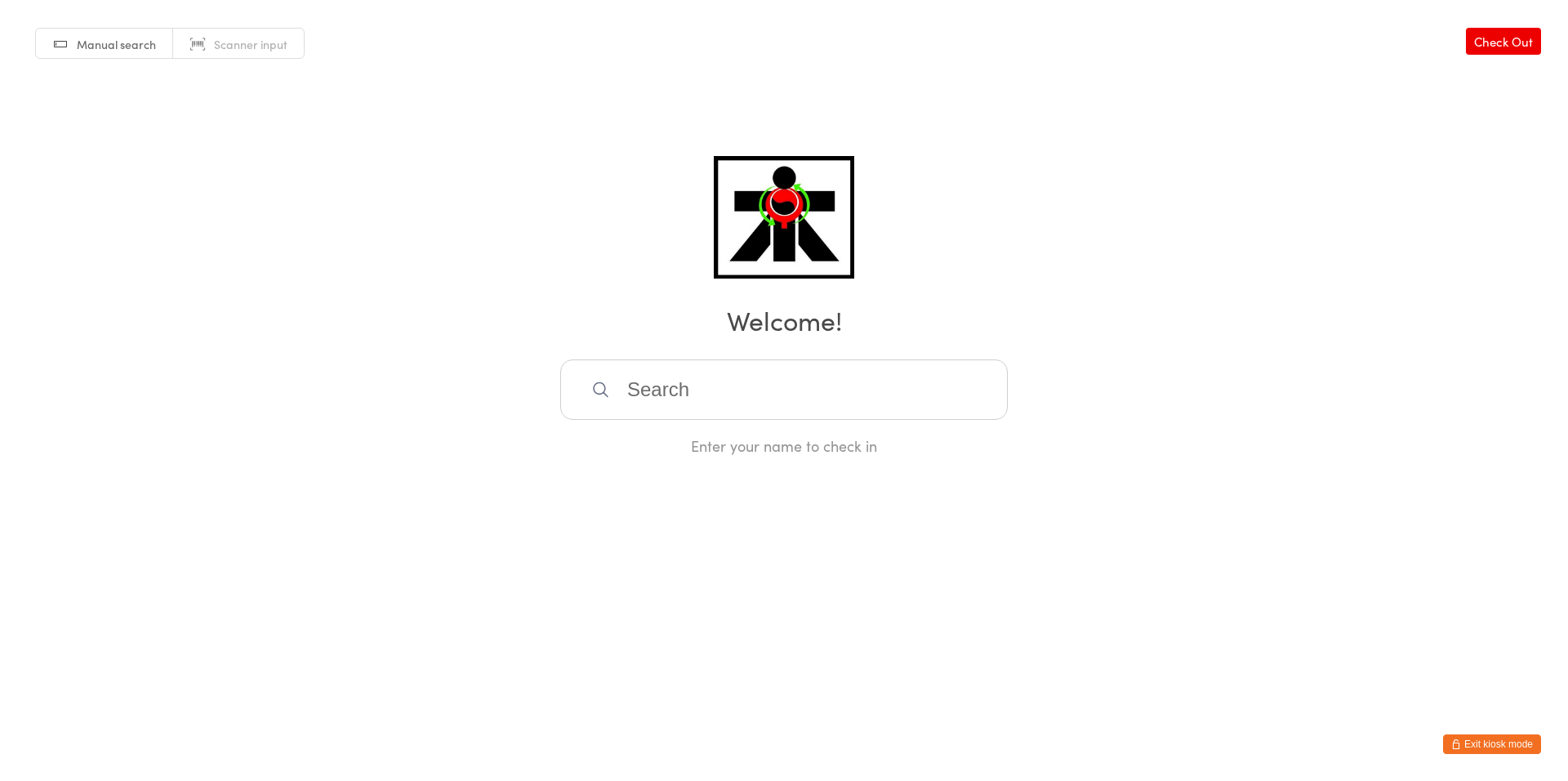
click at [744, 353] on div "Manual search Scanner input Check Out Welcome! Enter your name to check in" at bounding box center [784, 227] width 1568 height 456
click at [754, 373] on input "search" at bounding box center [784, 389] width 447 height 61
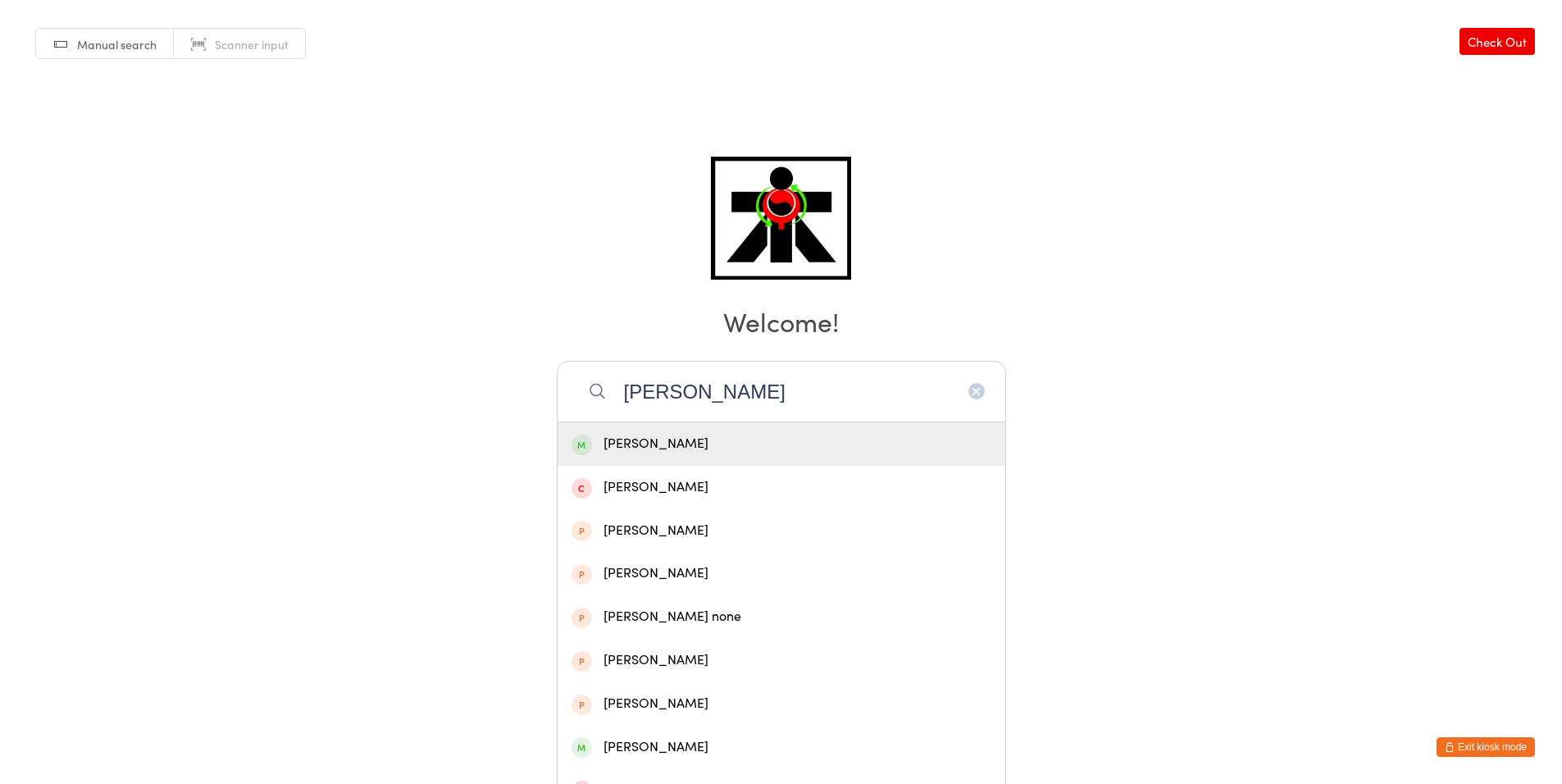
type input "[PERSON_NAME]"
click at [778, 440] on div "[PERSON_NAME]" at bounding box center [781, 443] width 419 height 22
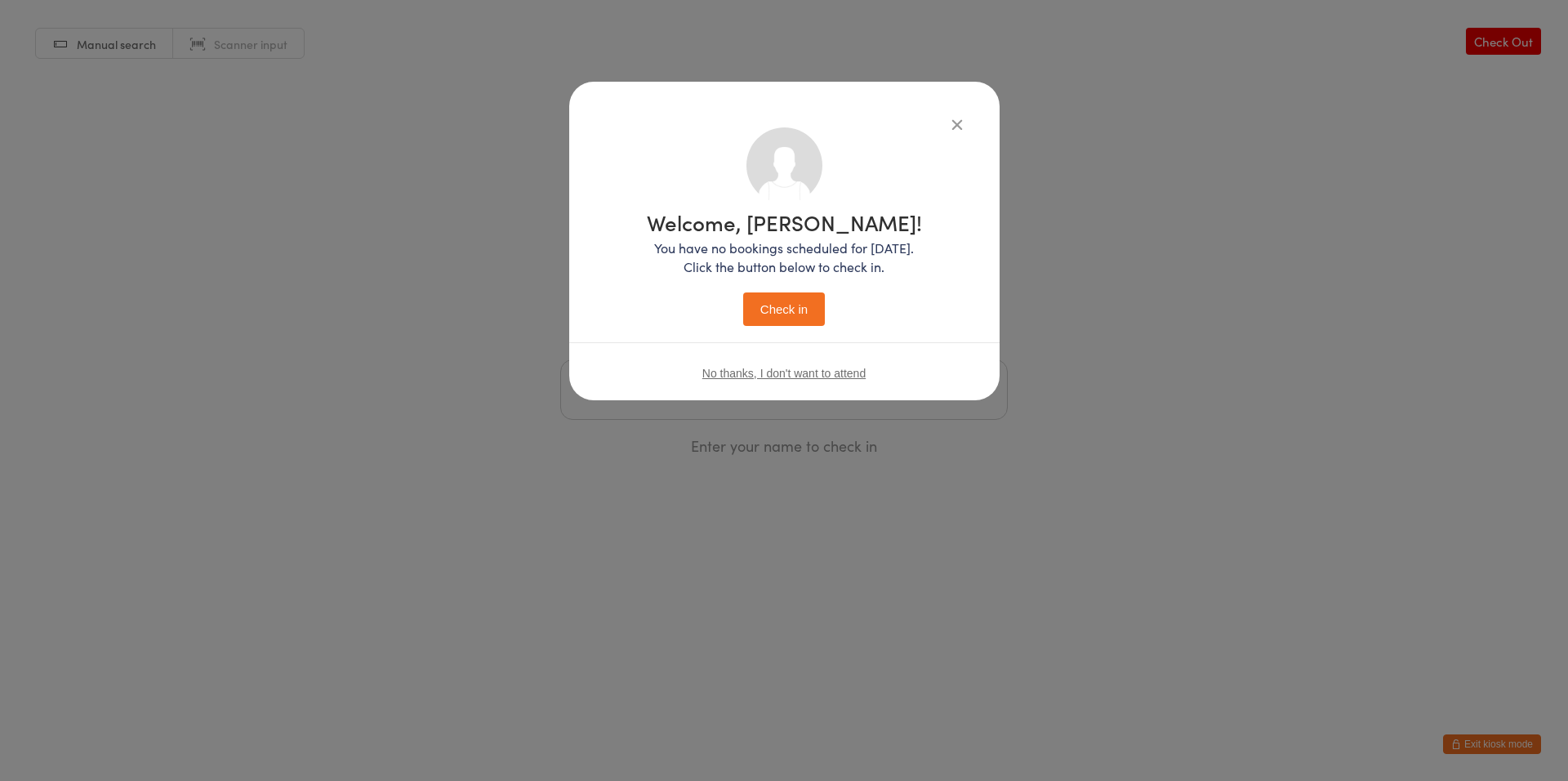
click at [743, 292] on button "Check in" at bounding box center [784, 309] width 81 height 34
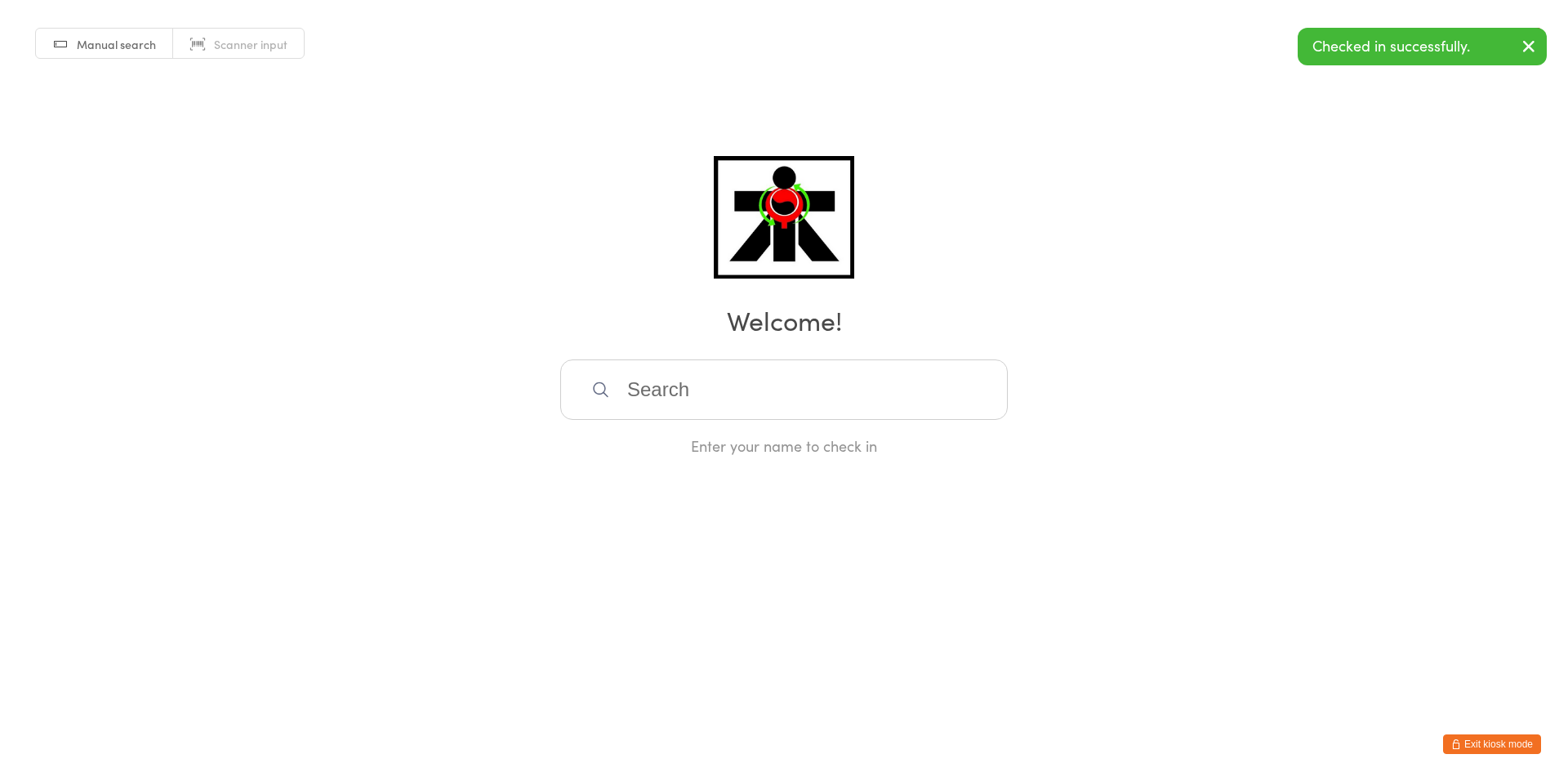
click at [733, 398] on input "search" at bounding box center [784, 389] width 447 height 61
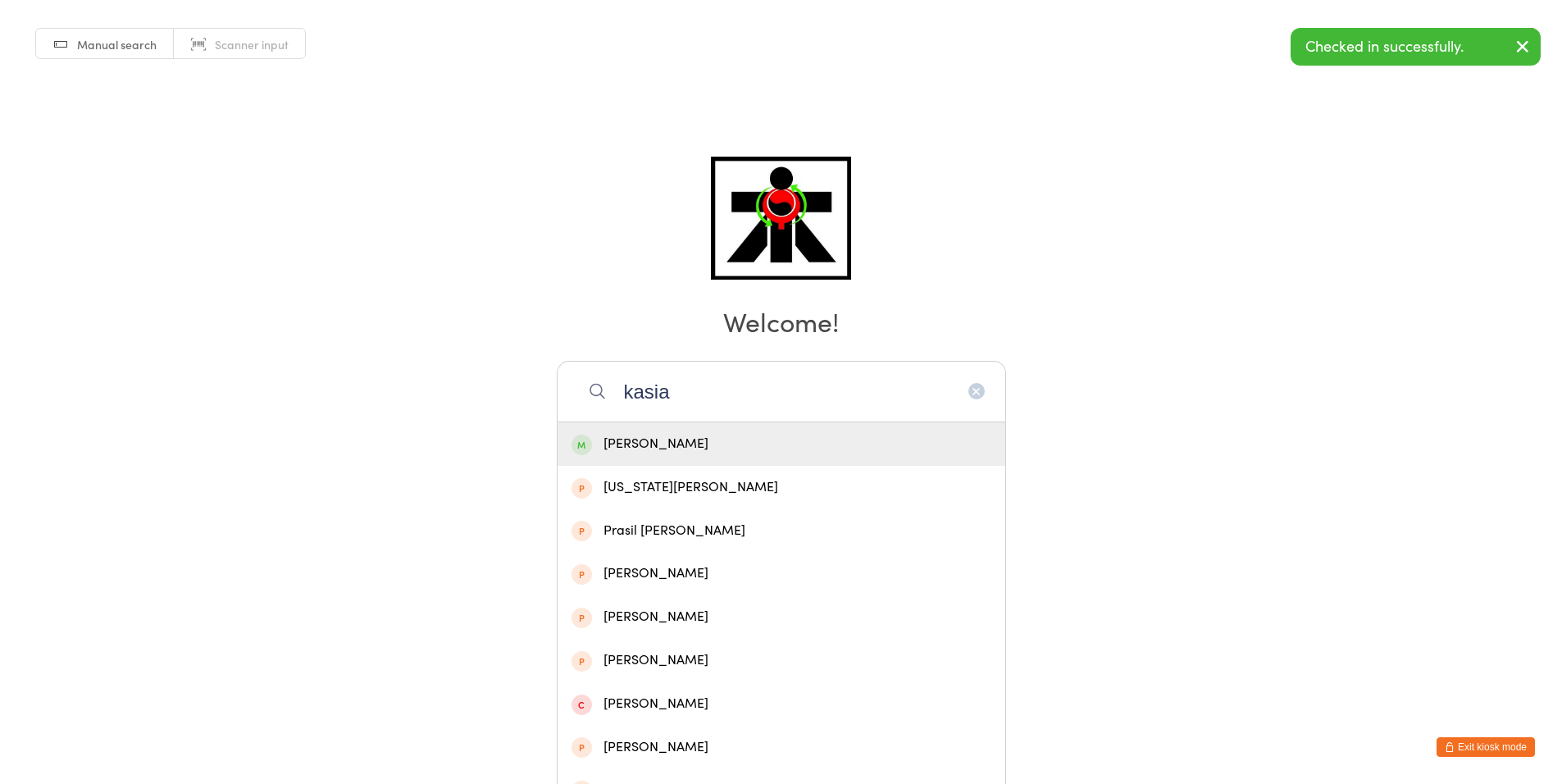
type input "kasia"
click at [778, 451] on div "[PERSON_NAME]" at bounding box center [781, 443] width 419 height 22
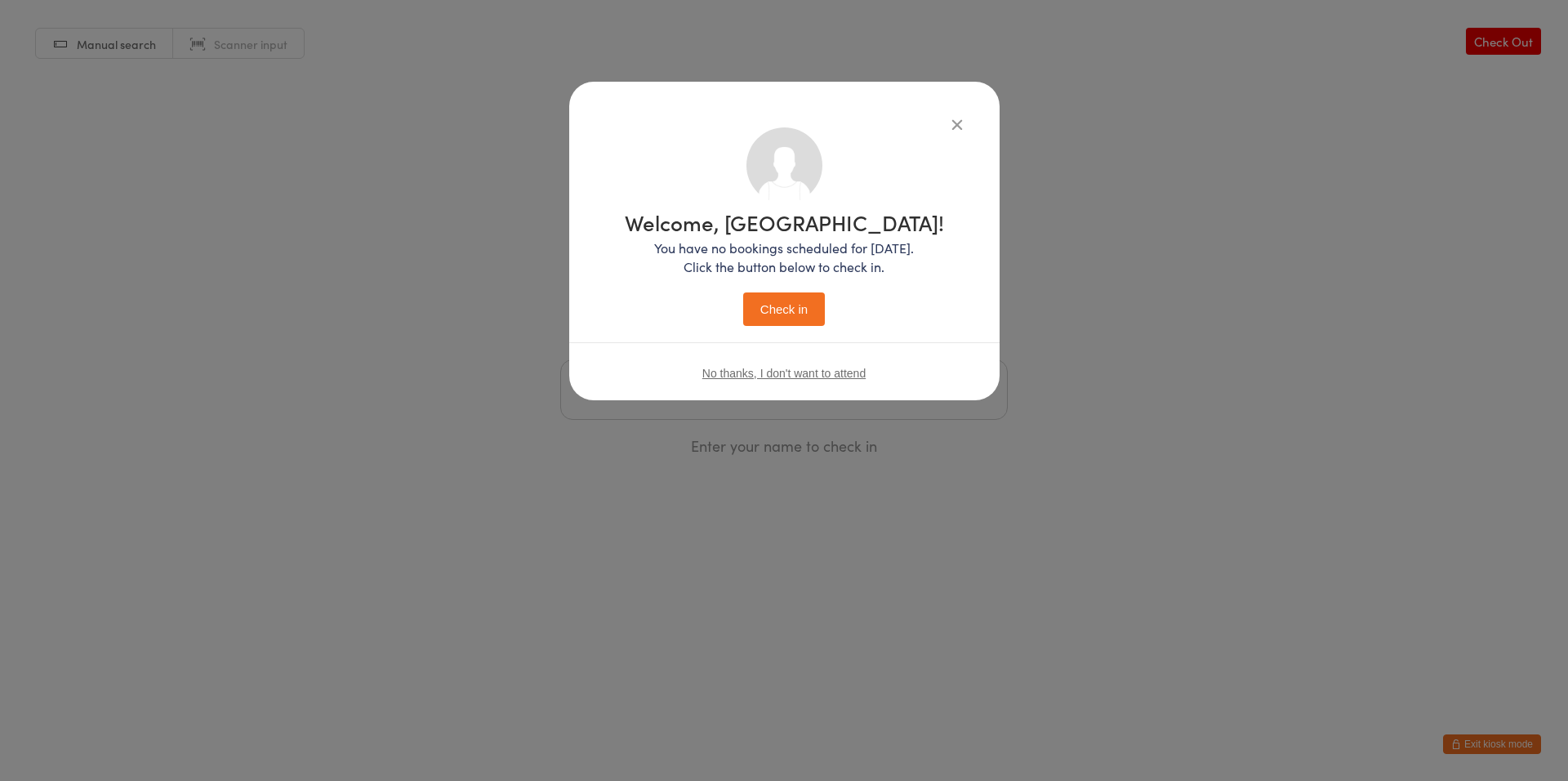
click at [761, 321] on button "Check in" at bounding box center [784, 309] width 81 height 34
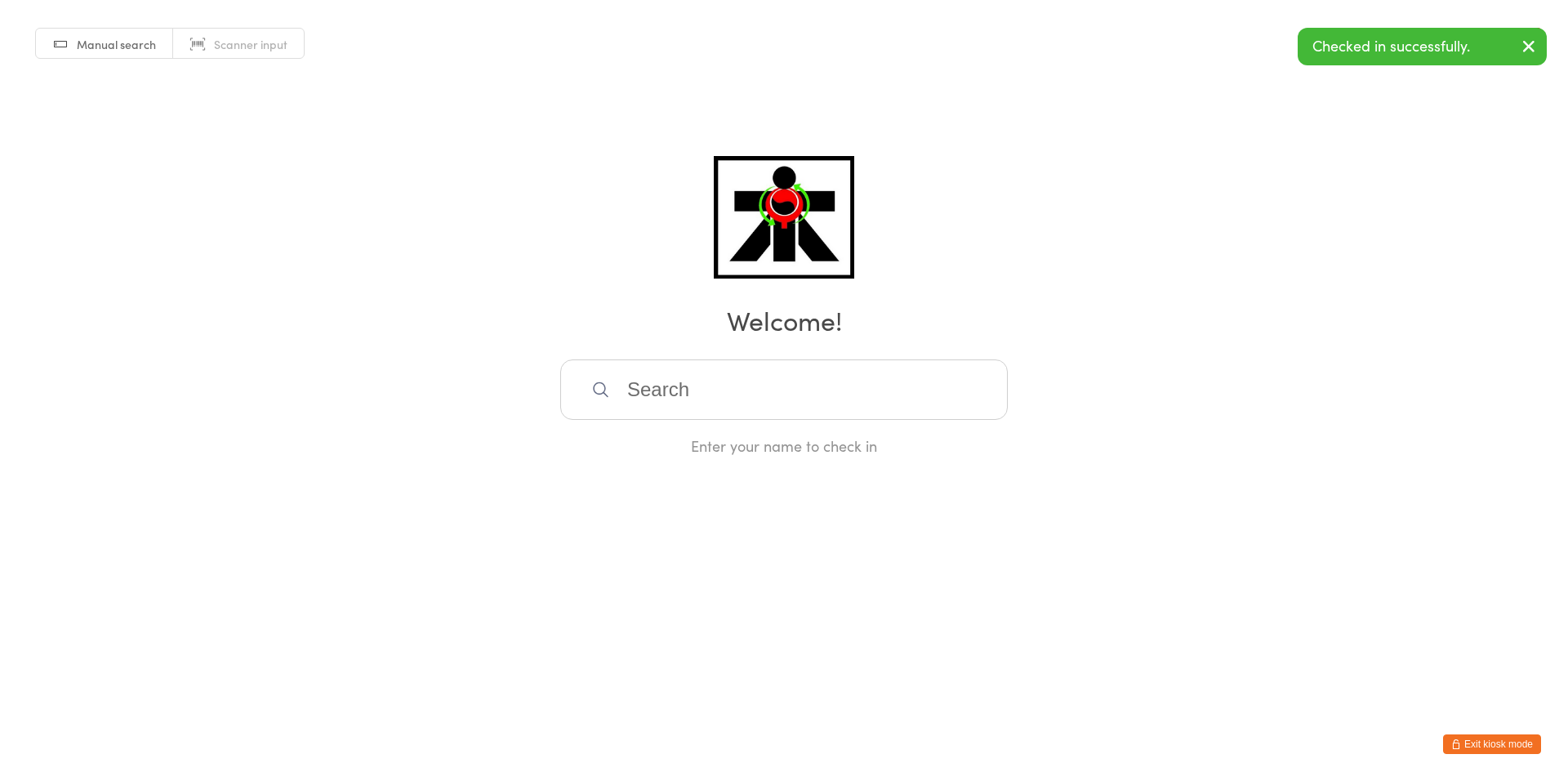
click at [774, 375] on input "search" at bounding box center [784, 389] width 447 height 61
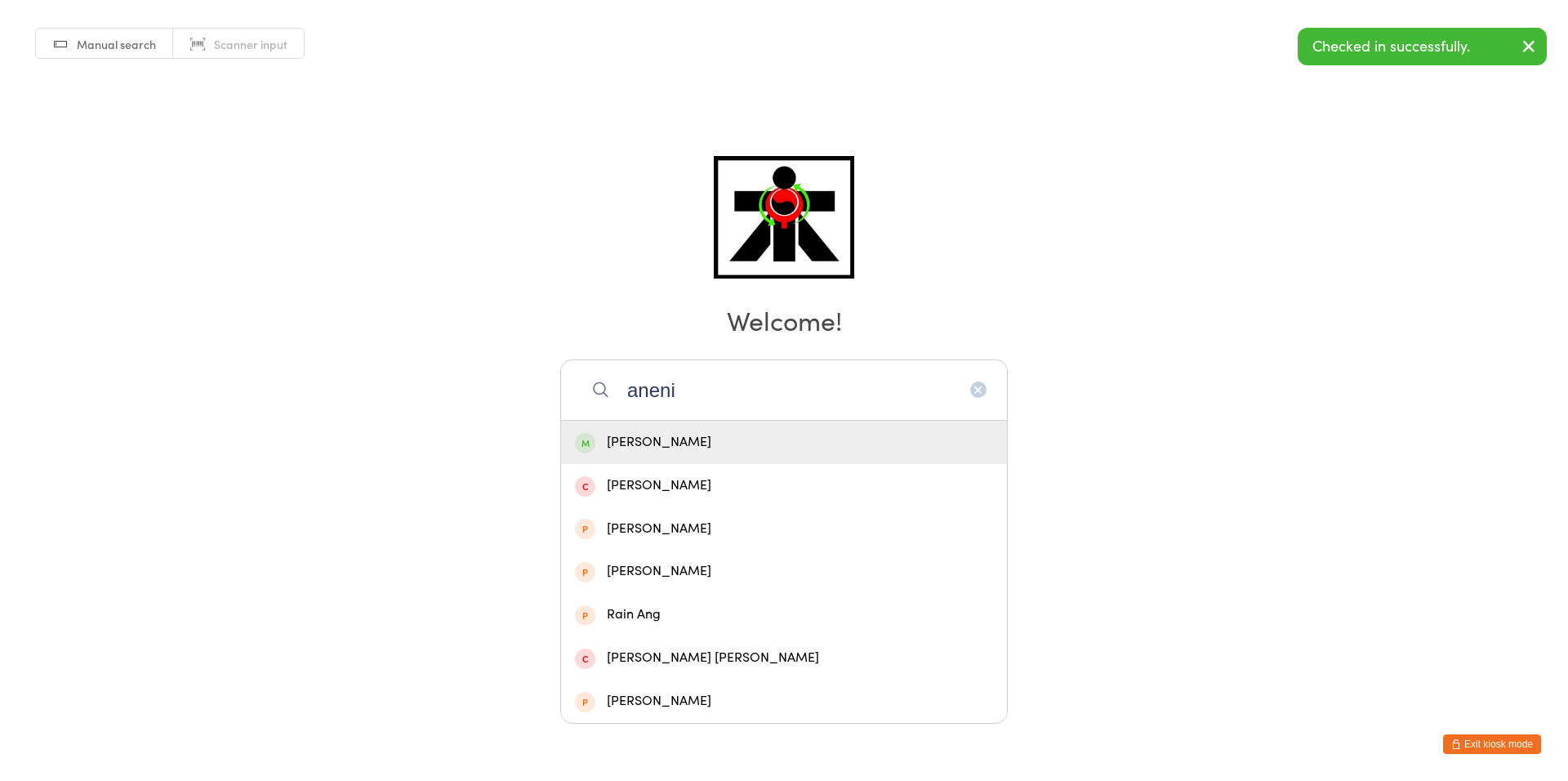
type input "aneni"
click at [756, 436] on div "[PERSON_NAME]" at bounding box center [784, 441] width 418 height 22
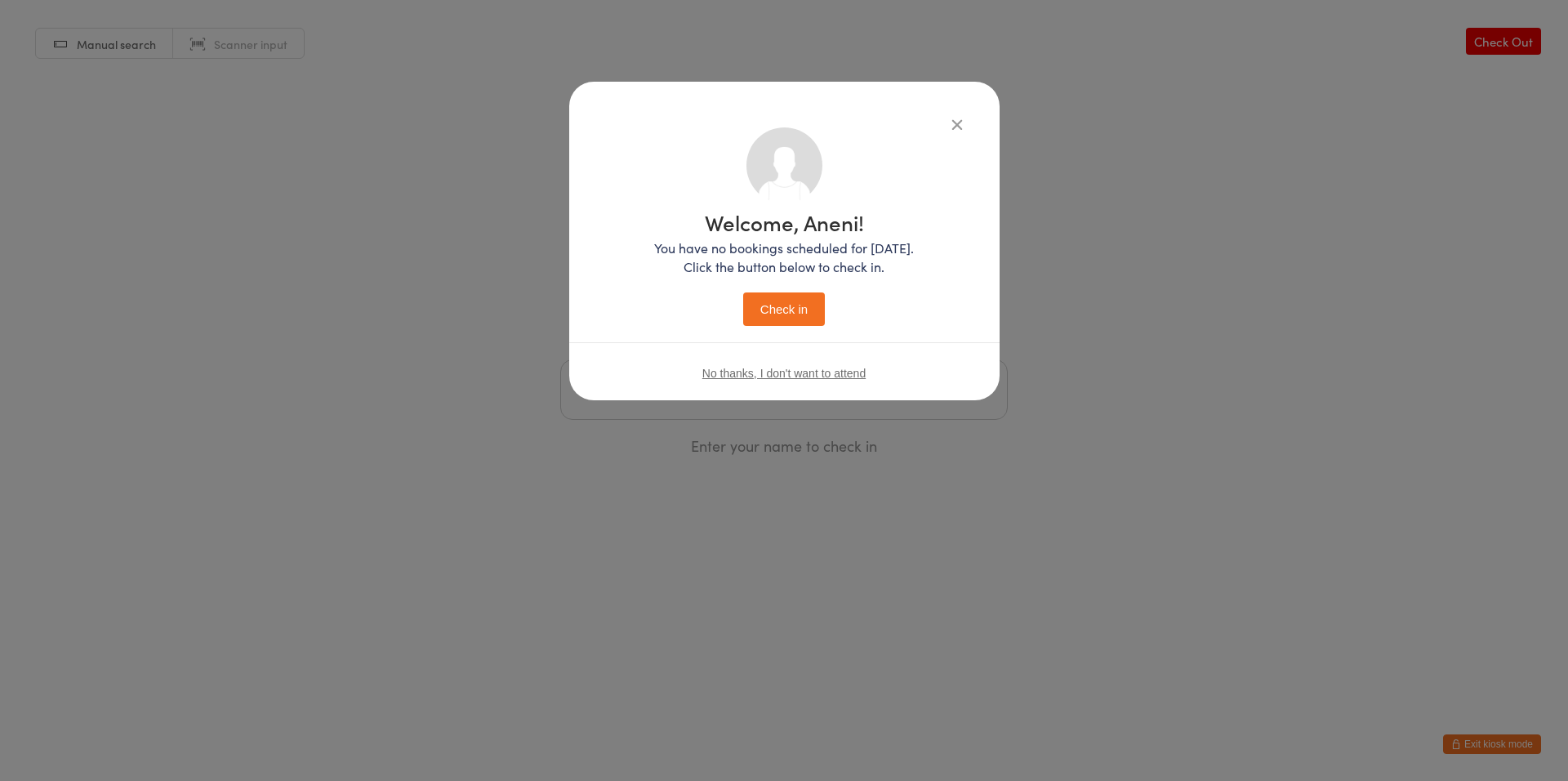
click at [804, 312] on button "Check in" at bounding box center [784, 309] width 81 height 34
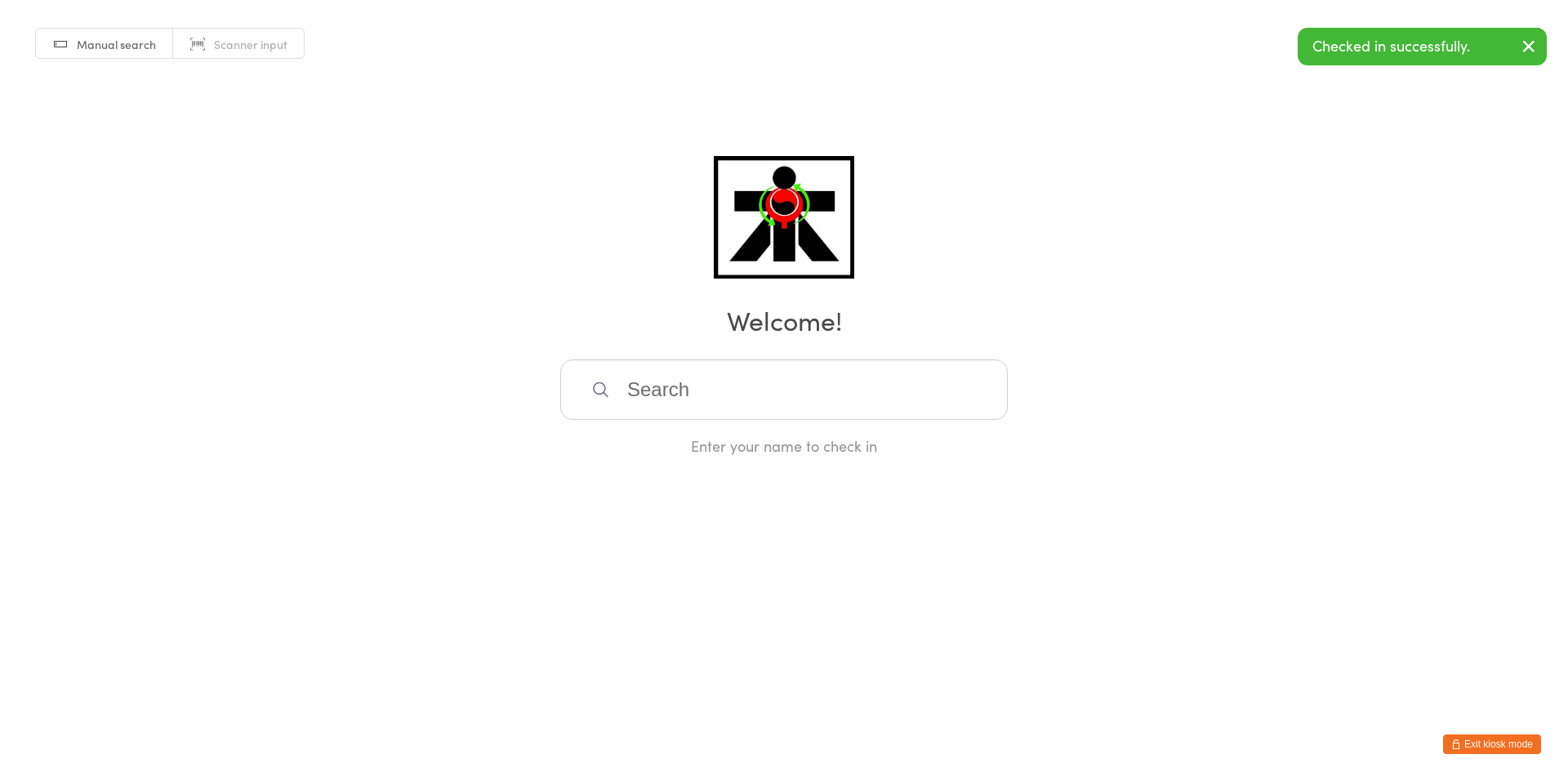
click at [973, 375] on input "search" at bounding box center [784, 389] width 447 height 61
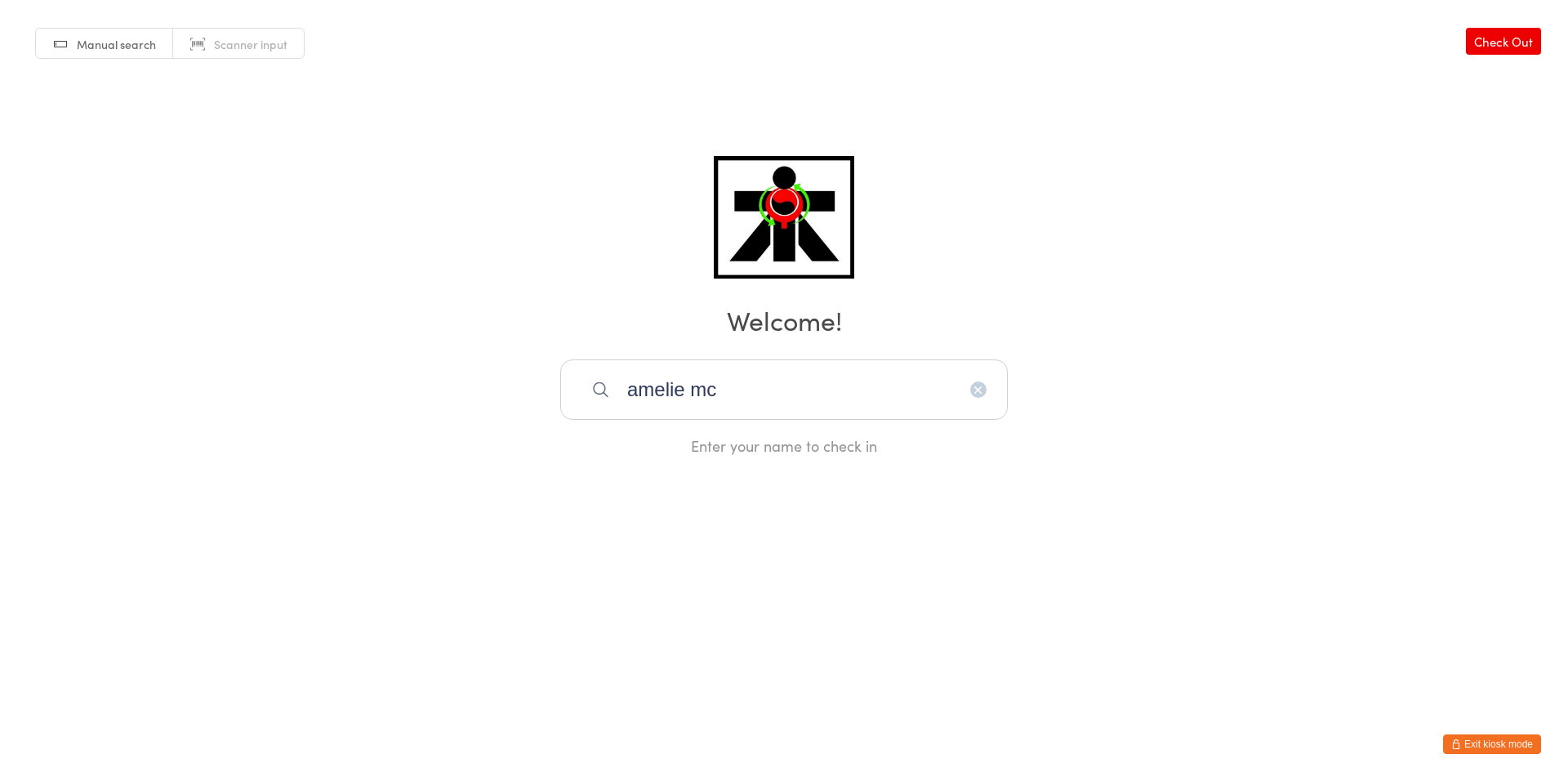
type input "[PERSON_NAME]"
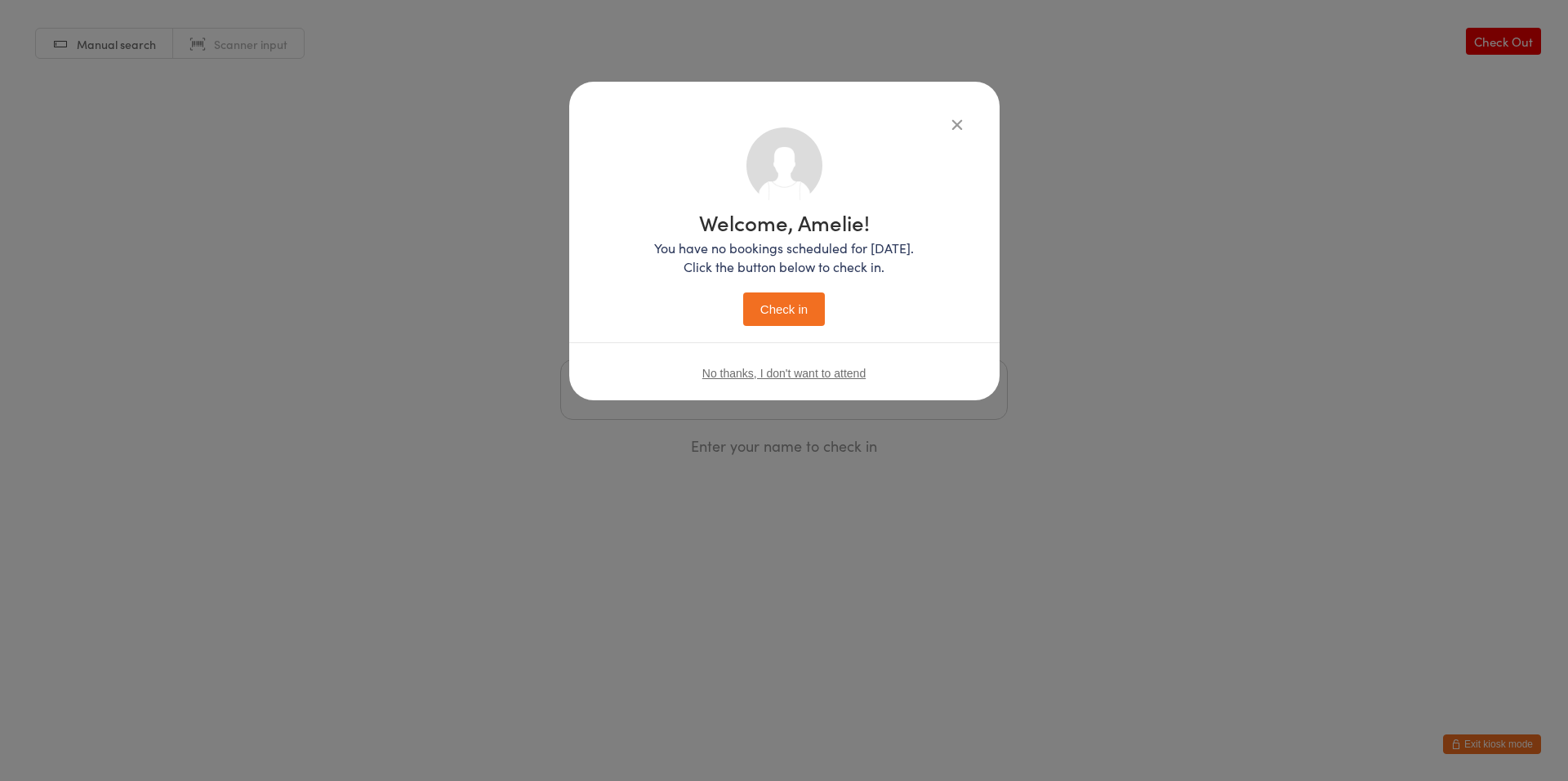
click at [743, 292] on button "Check in" at bounding box center [784, 309] width 81 height 34
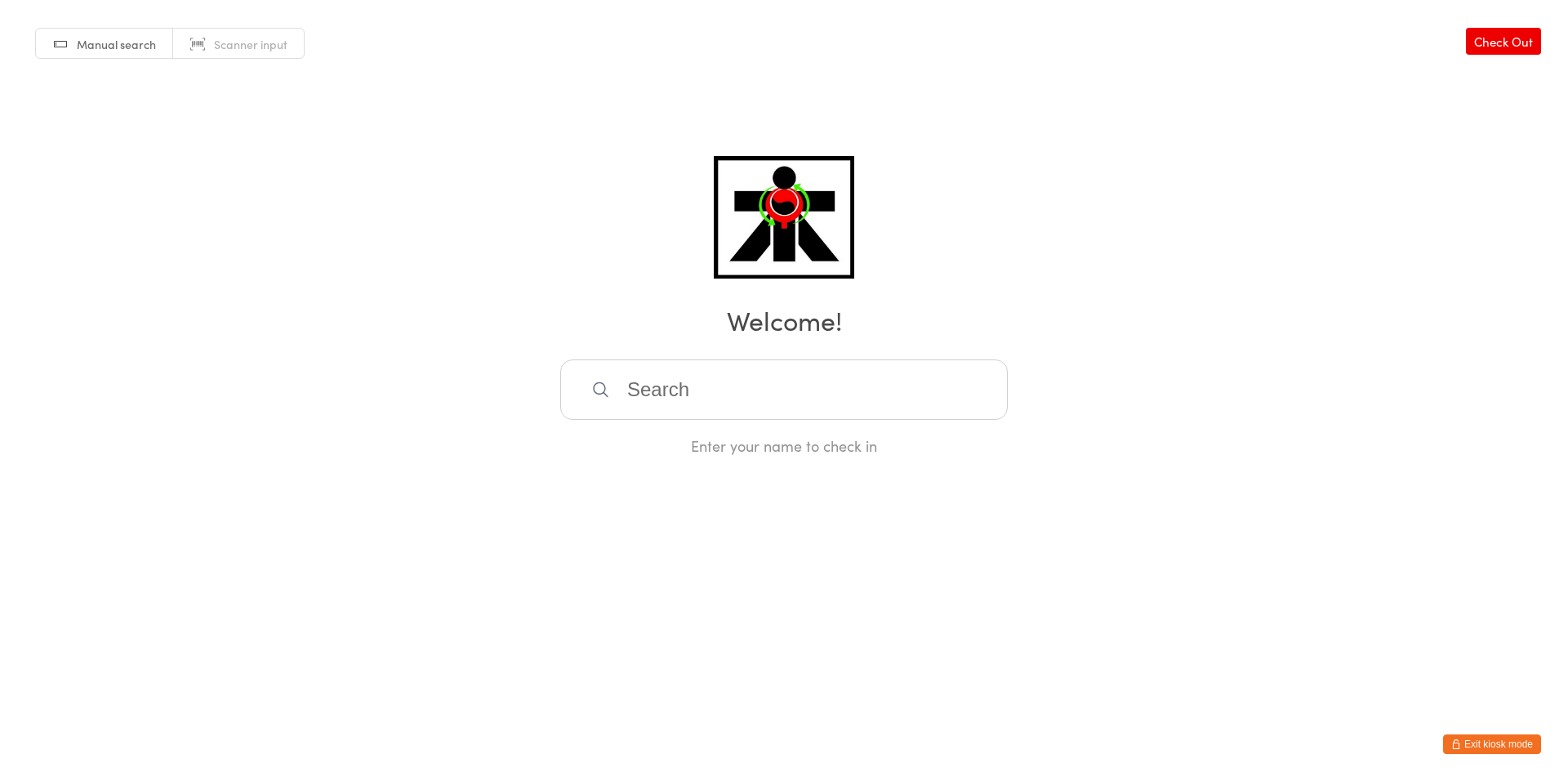
click at [1538, 30] on link "Check Out" at bounding box center [1503, 41] width 75 height 27
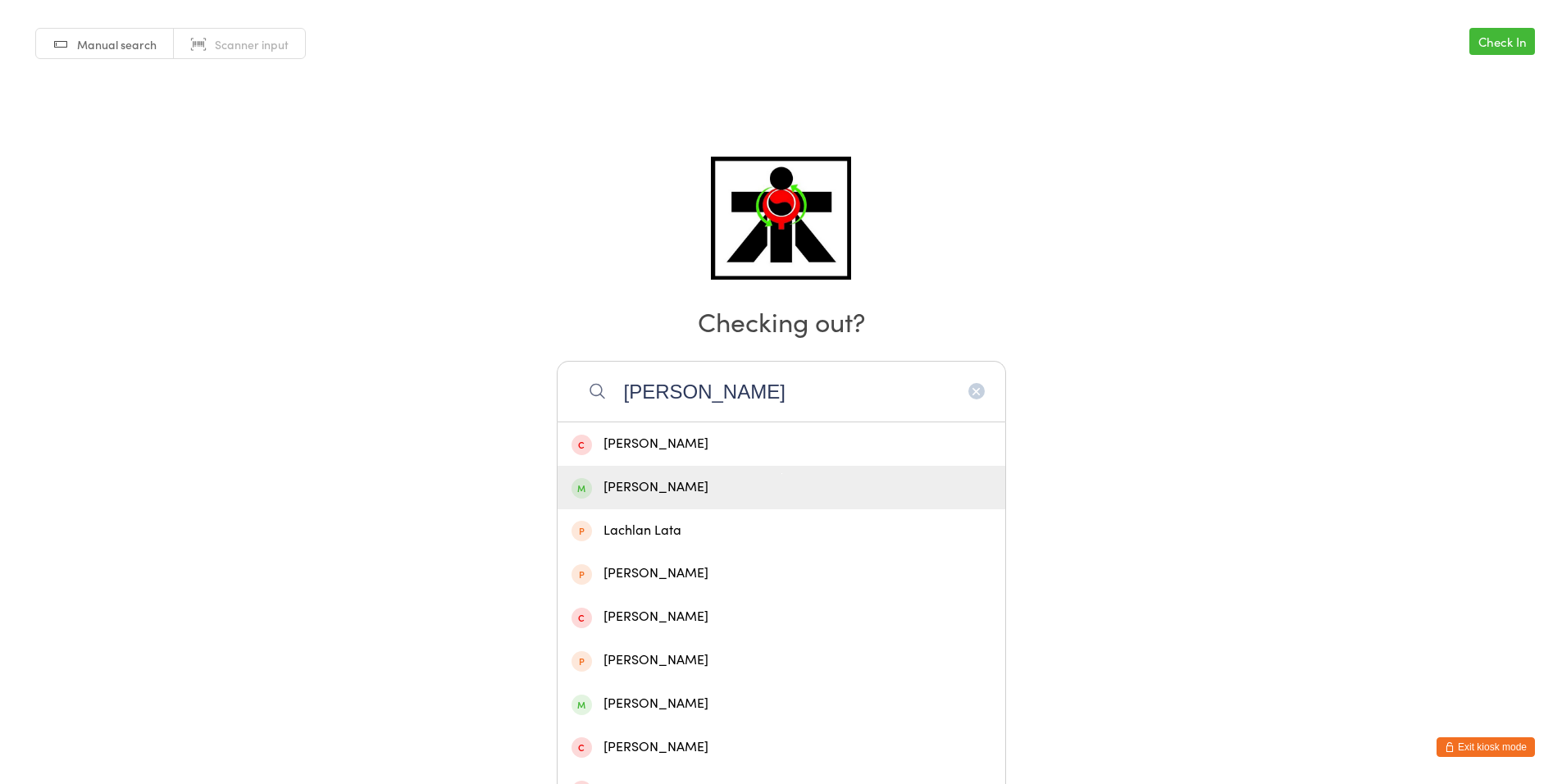
type input "[PERSON_NAME]"
click at [762, 478] on div "[PERSON_NAME]" at bounding box center [781, 487] width 419 height 22
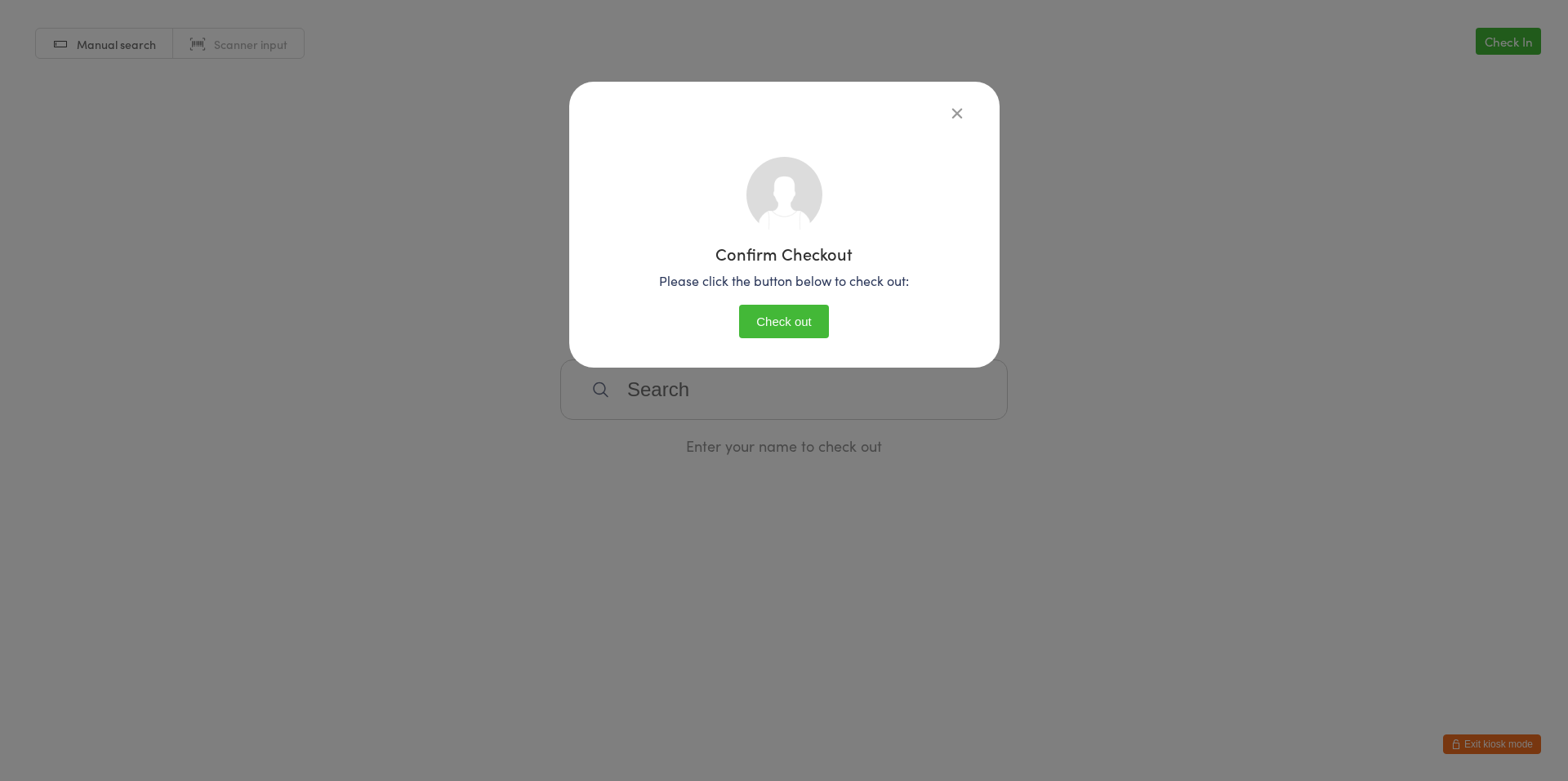
click at [797, 327] on button "Check out" at bounding box center [784, 321] width 90 height 34
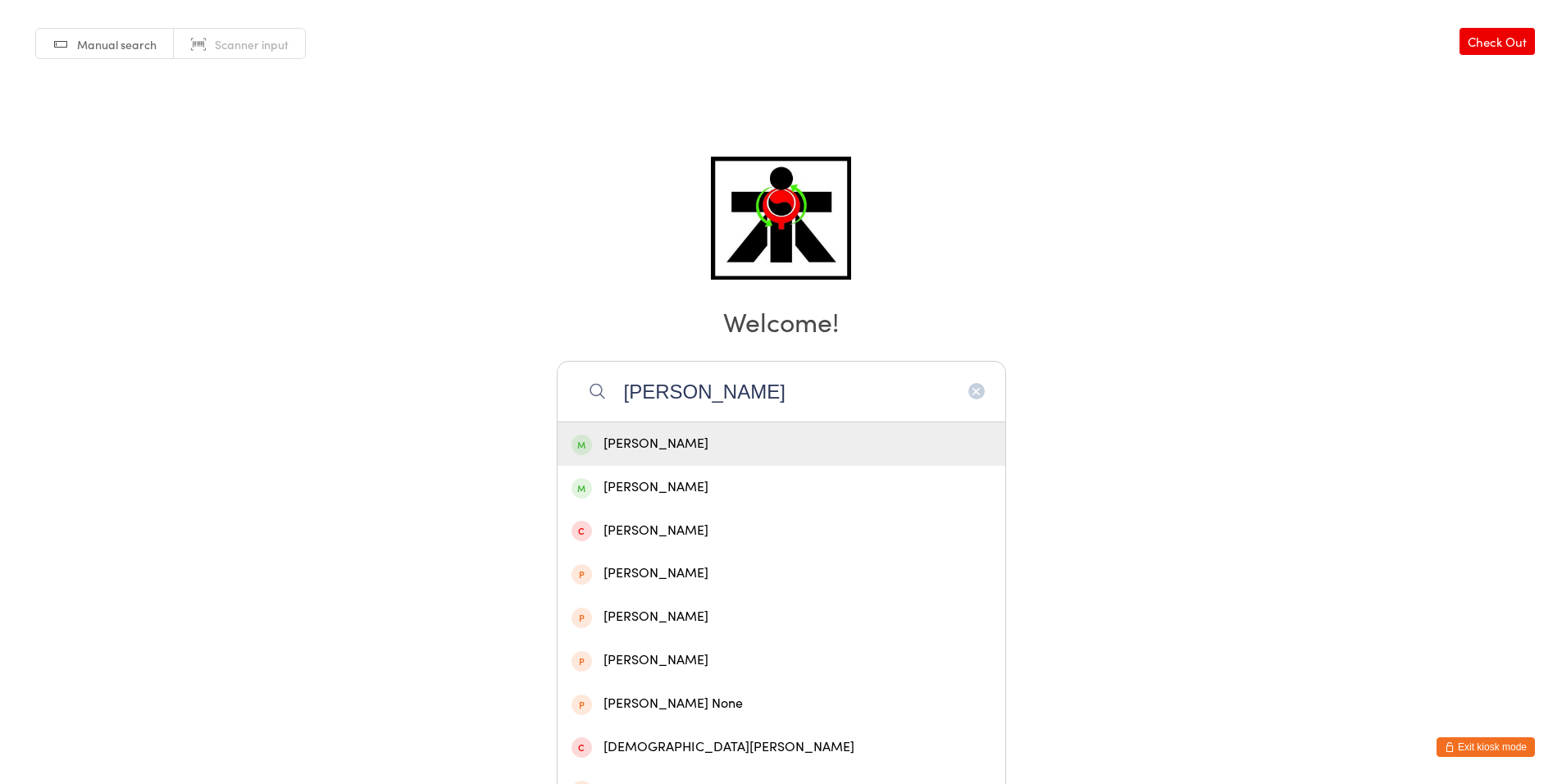
type input "[PERSON_NAME]"
click at [779, 453] on div "[PERSON_NAME]" at bounding box center [781, 443] width 419 height 22
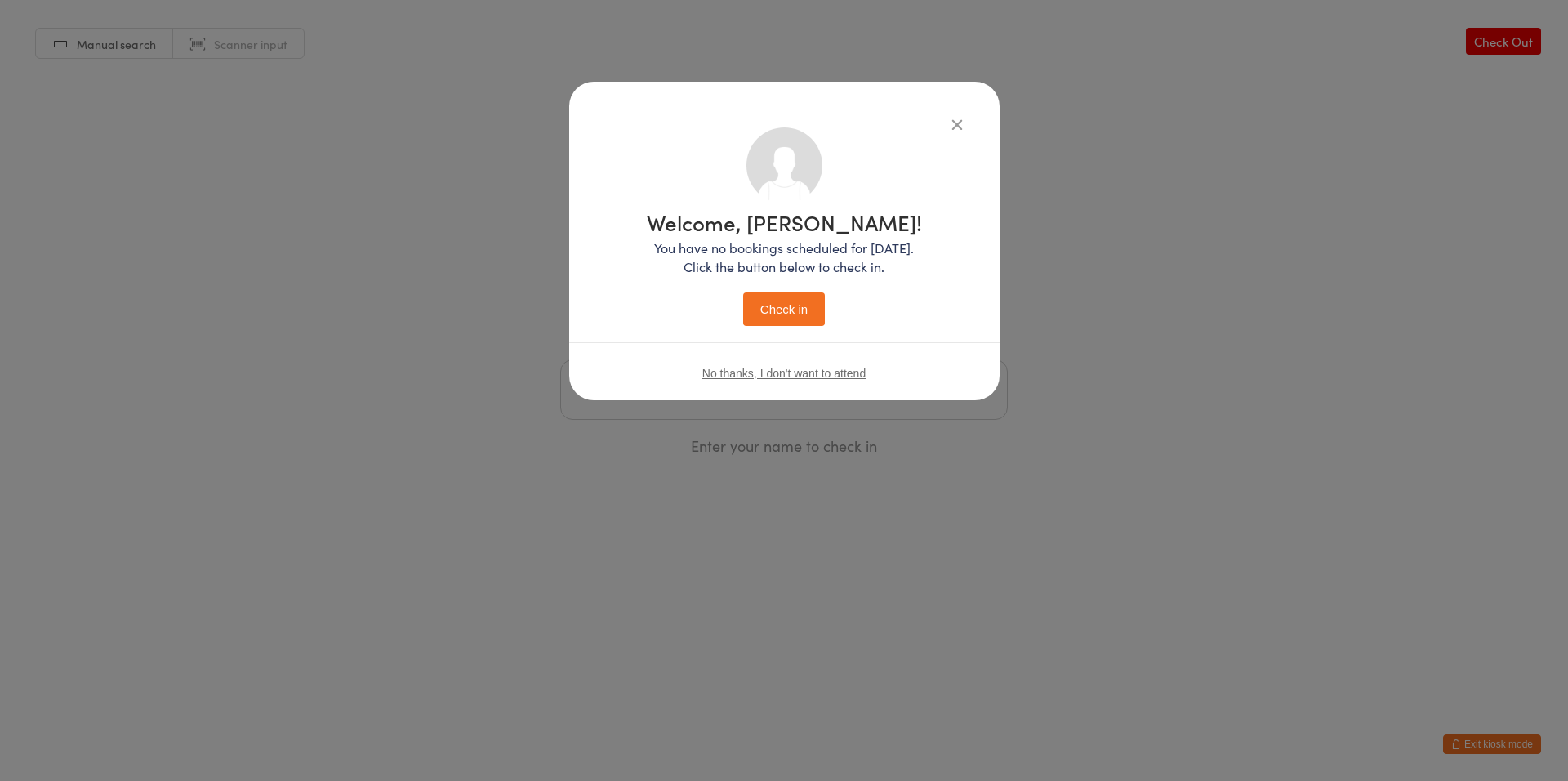
click at [808, 308] on button "Check in" at bounding box center [784, 309] width 81 height 34
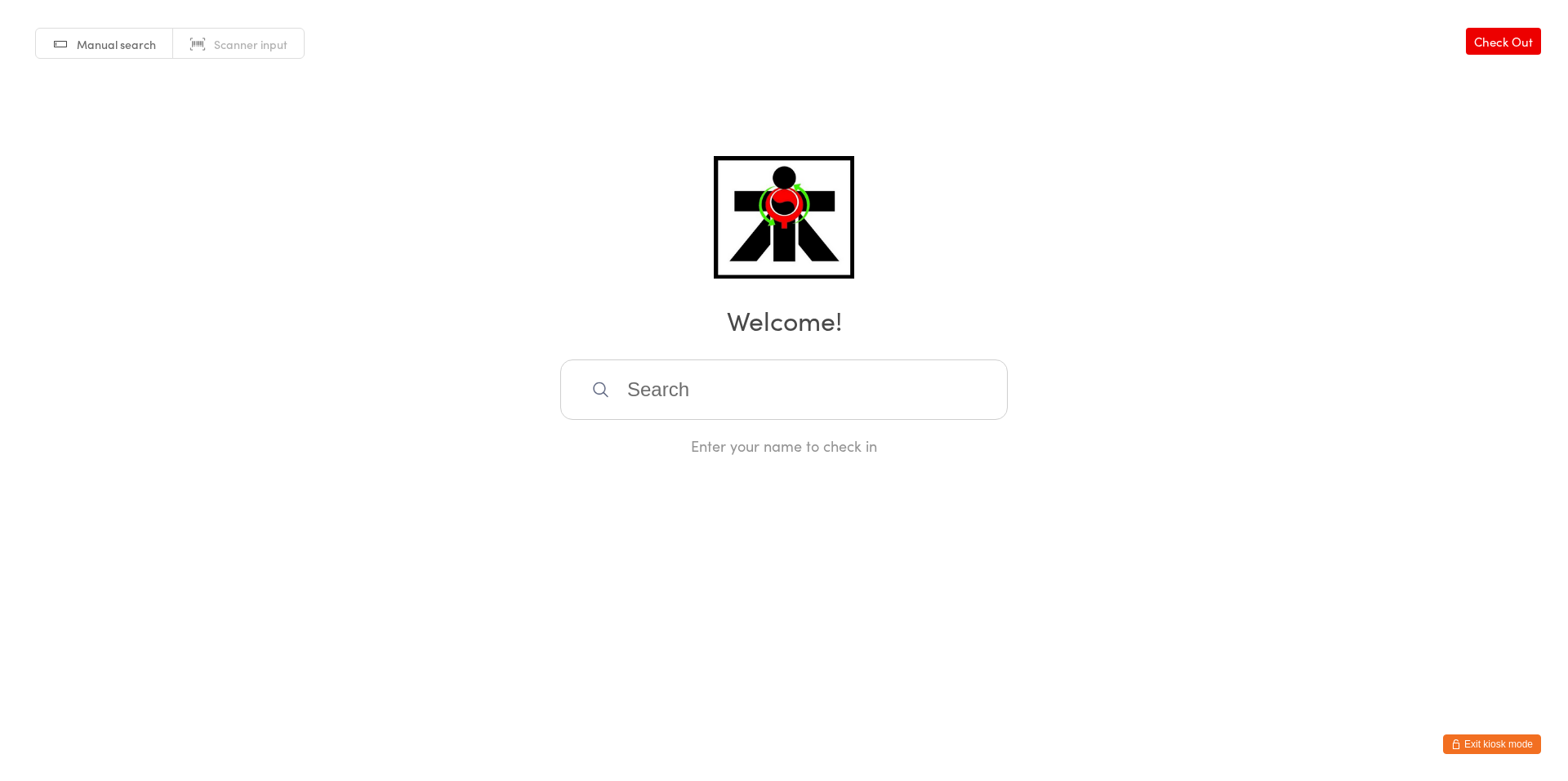
click at [670, 415] on input "search" at bounding box center [784, 389] width 447 height 61
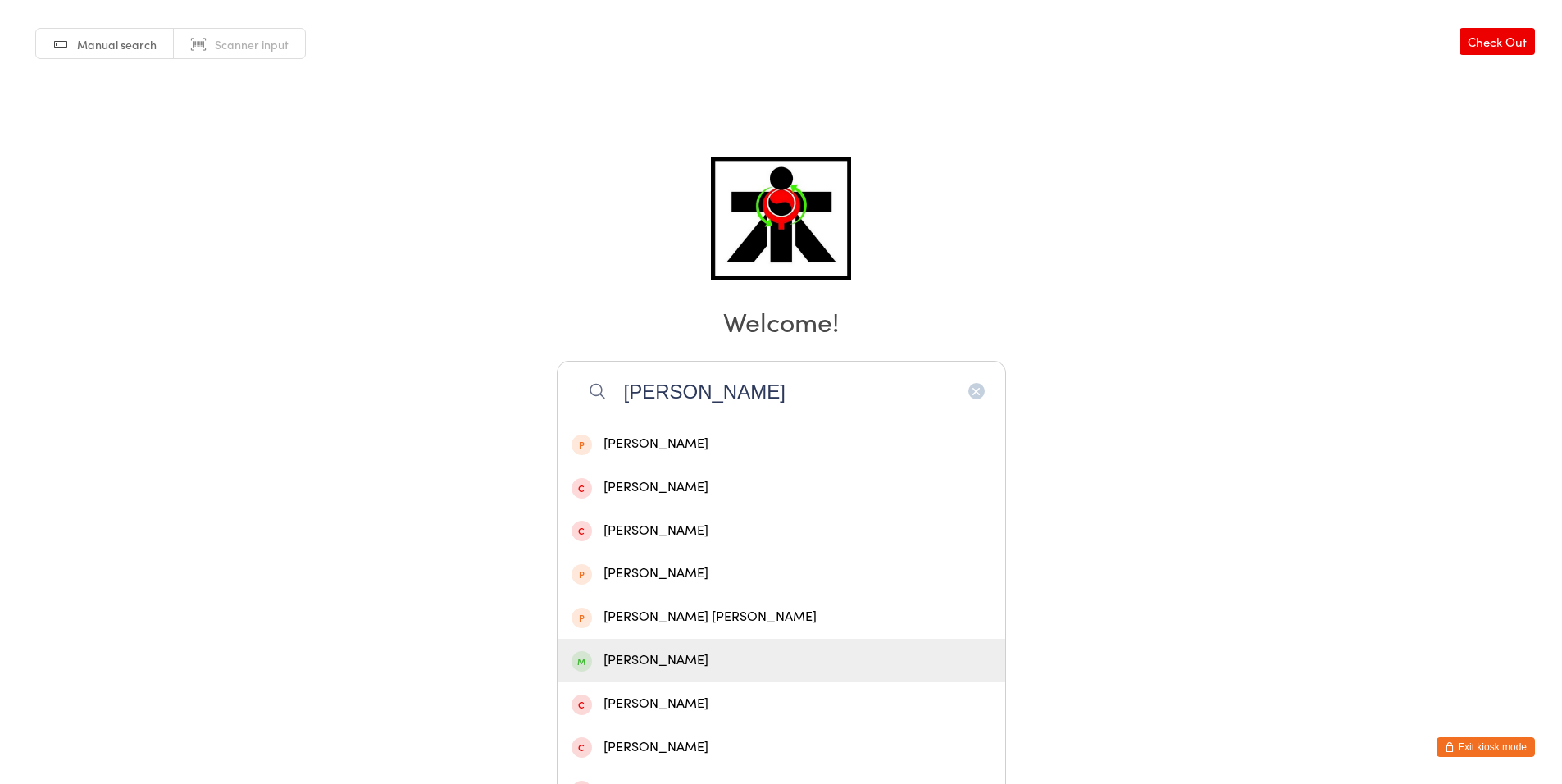
type input "[PERSON_NAME]"
click at [638, 649] on div "[PERSON_NAME]" at bounding box center [781, 660] width 419 height 22
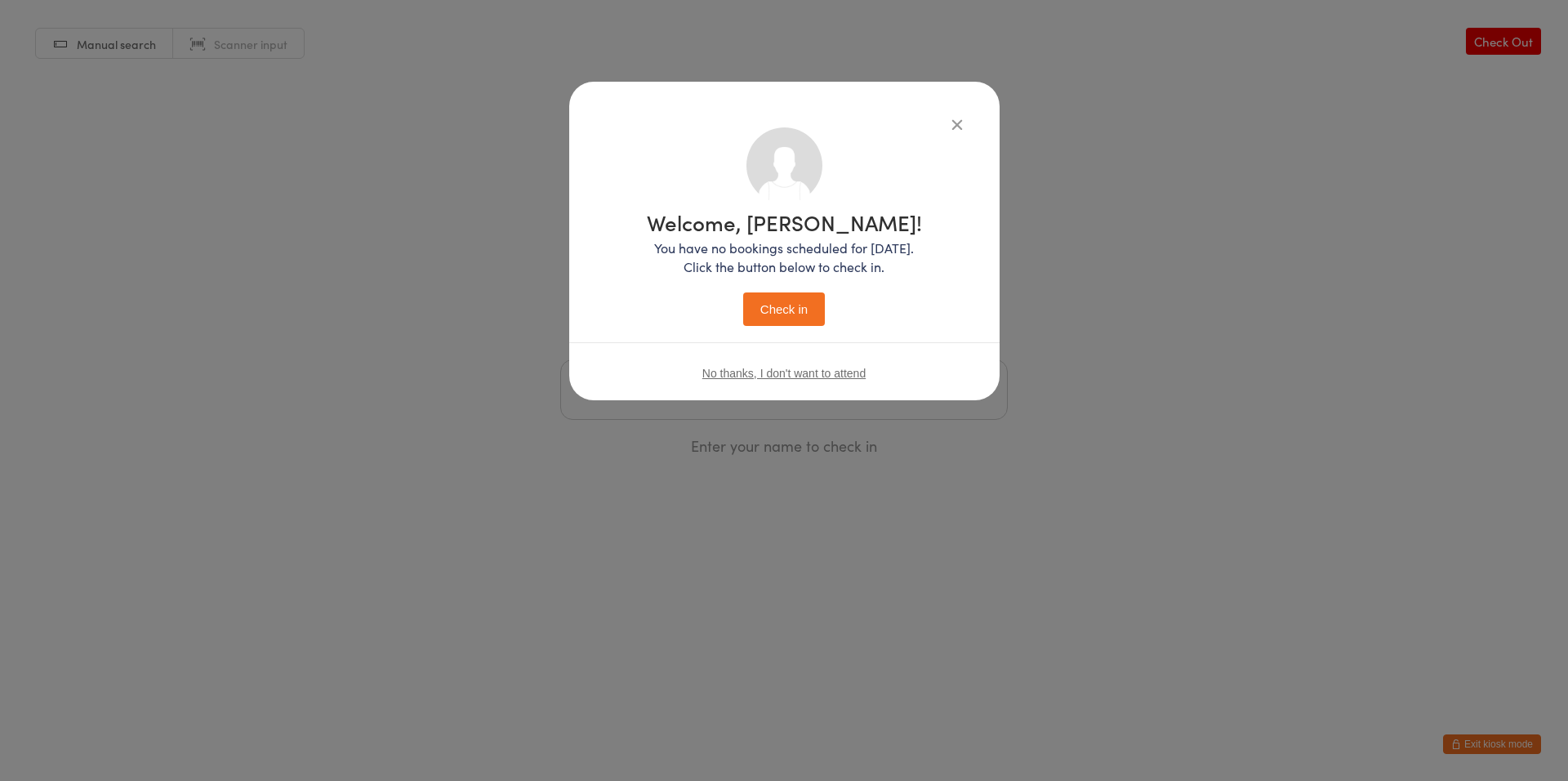
click at [784, 306] on button "Check in" at bounding box center [784, 309] width 81 height 34
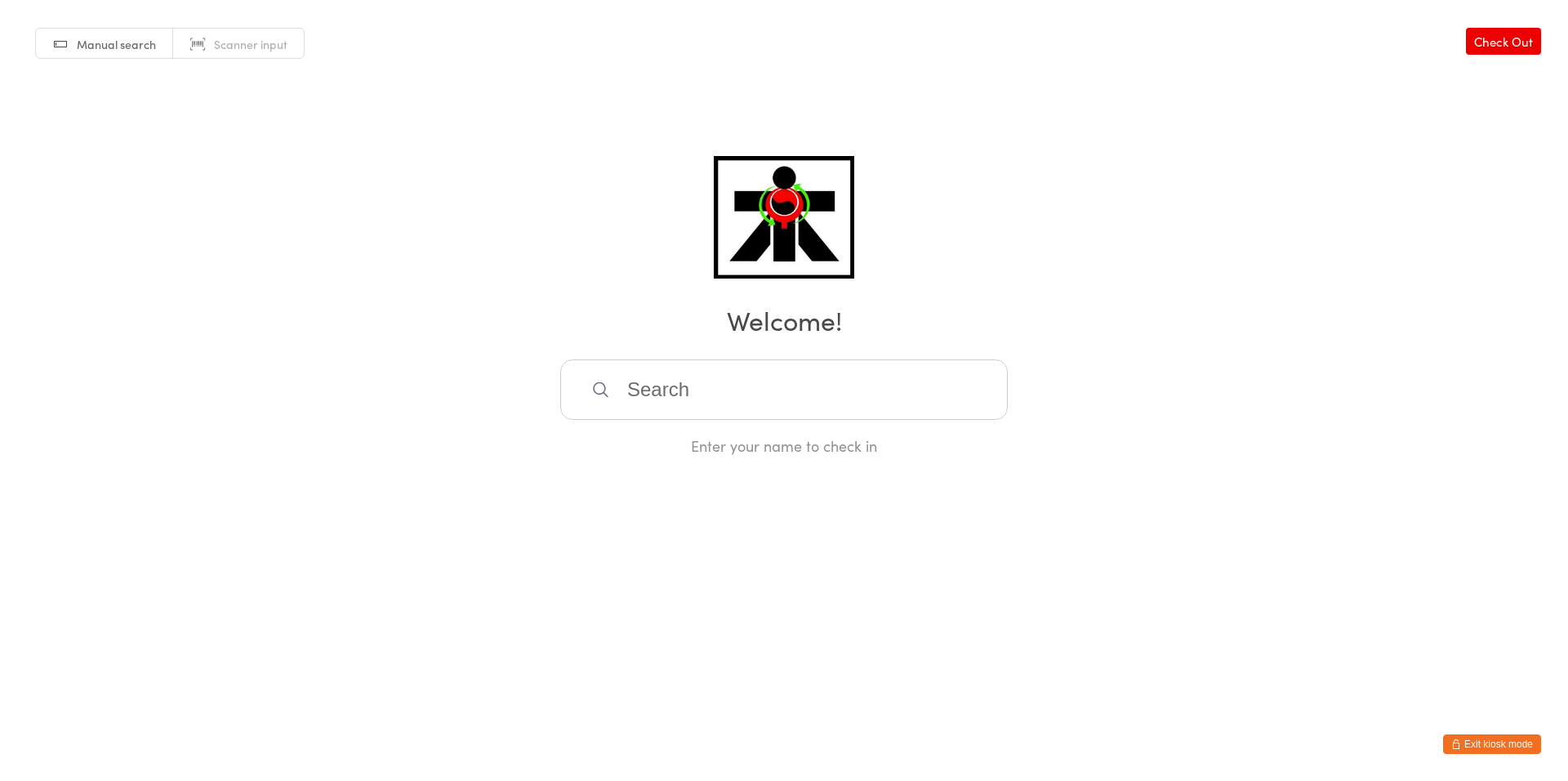
click at [675, 392] on input "search" at bounding box center [784, 389] width 447 height 61
type input "[PERSON_NAME]"
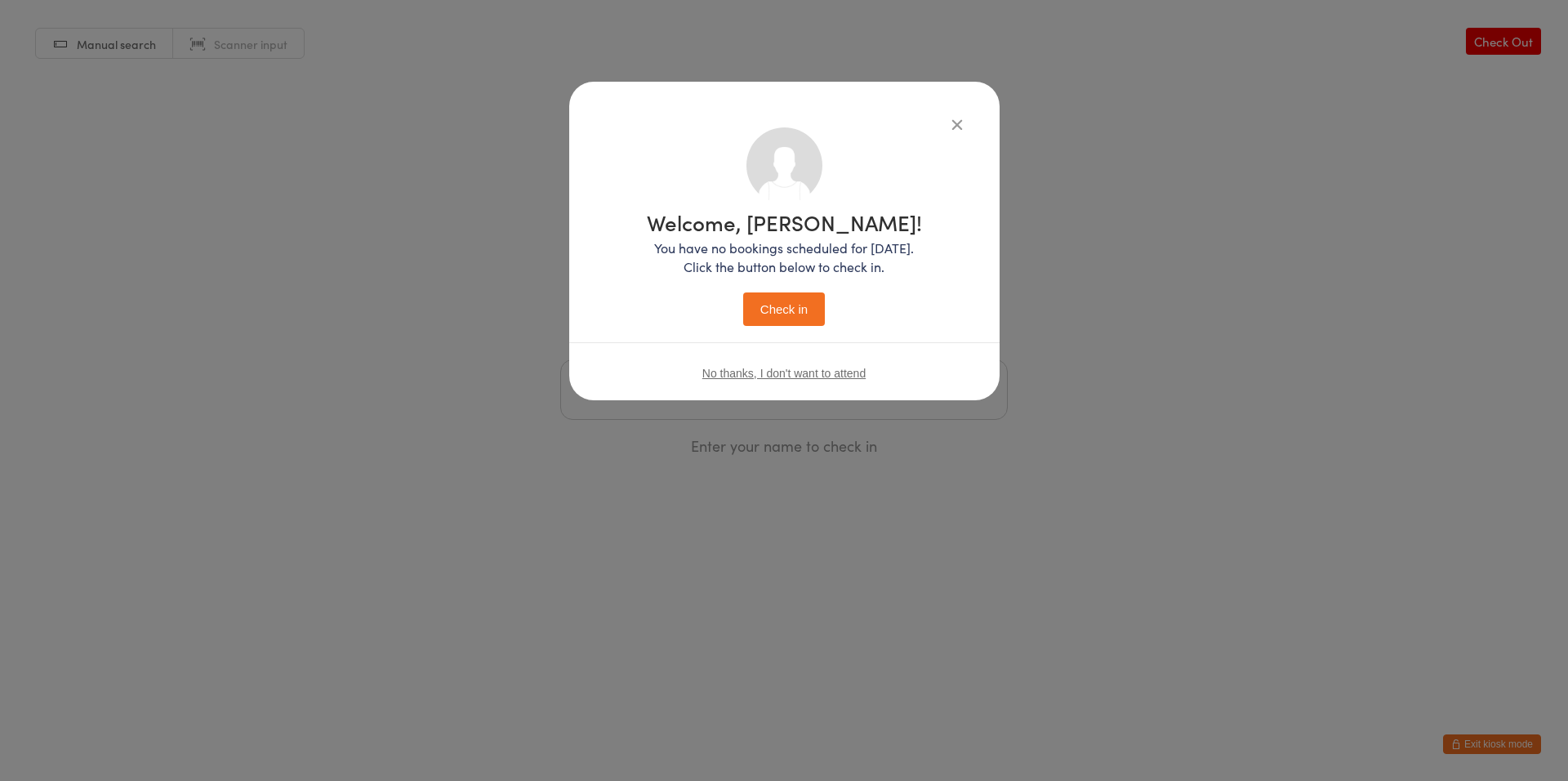
click at [743, 292] on button "Check in" at bounding box center [784, 309] width 81 height 34
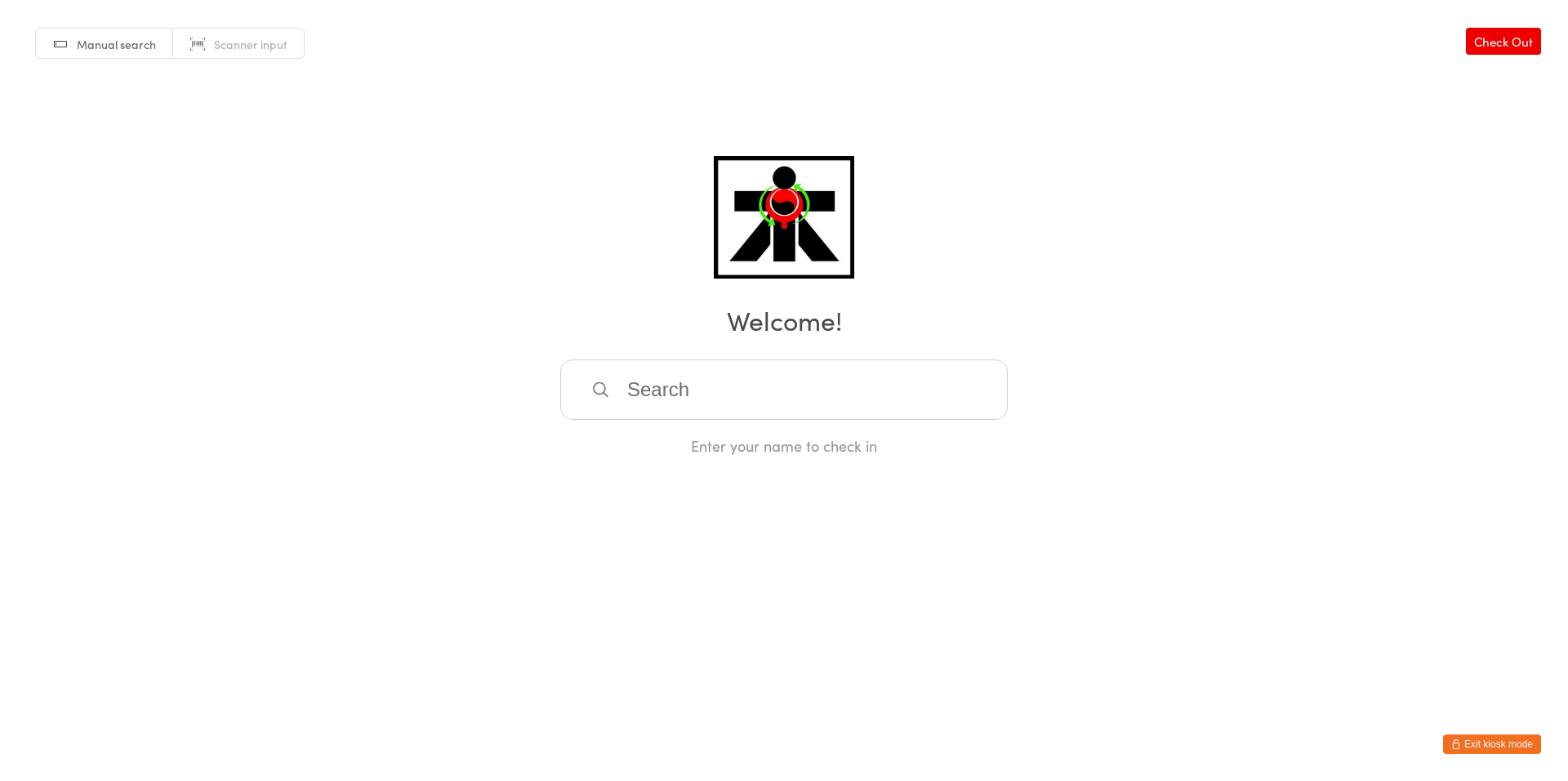
click at [632, 416] on input "search" at bounding box center [784, 389] width 447 height 61
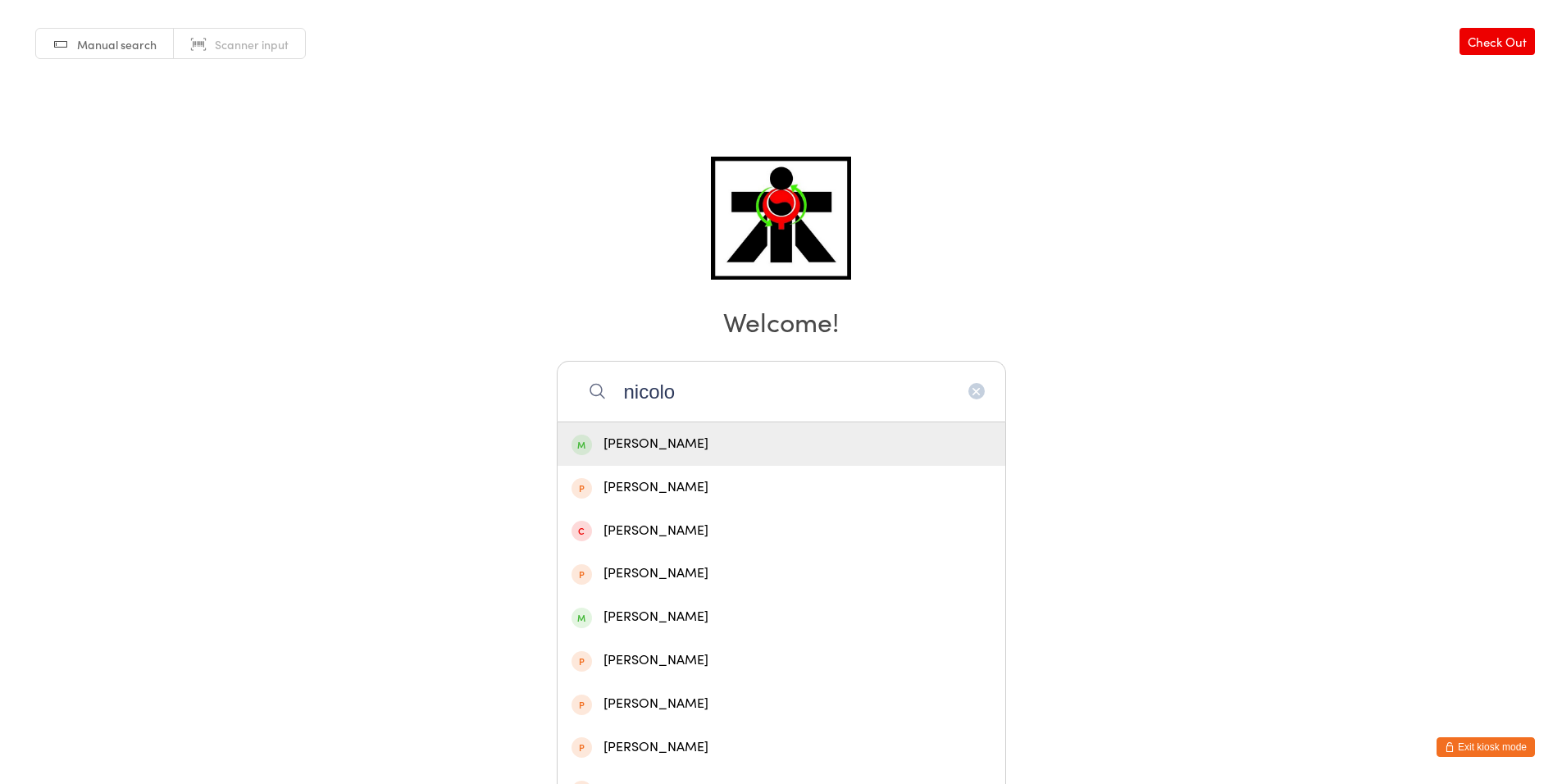
type input "nicolo"
click at [591, 432] on div "[PERSON_NAME]" at bounding box center [781, 443] width 419 height 22
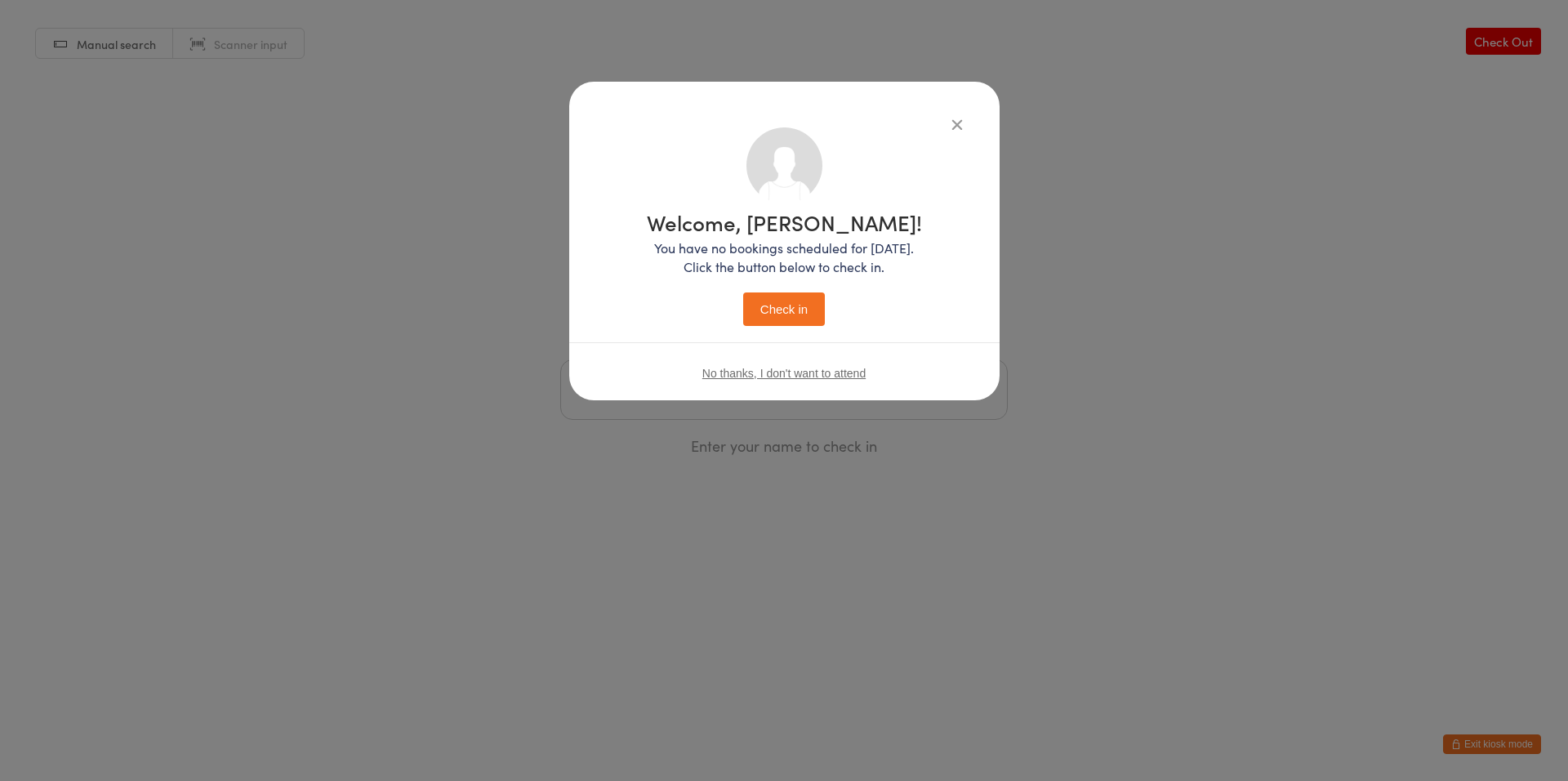
click at [758, 318] on button "Check in" at bounding box center [784, 309] width 81 height 34
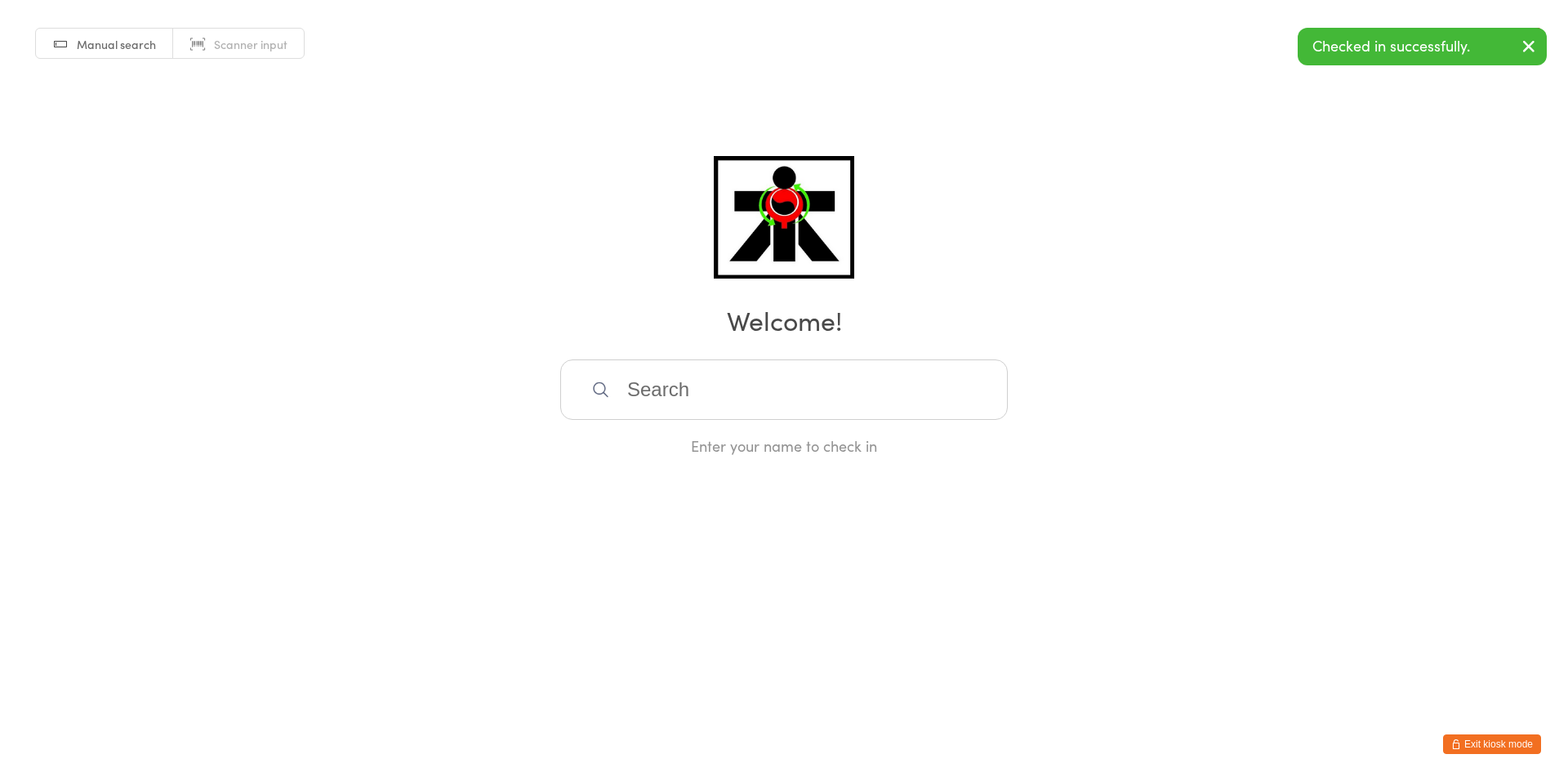
click at [708, 353] on div "Manual search Scanner input Check Out Welcome! Enter your name to check in" at bounding box center [784, 227] width 1568 height 456
click at [694, 364] on input "search" at bounding box center [784, 389] width 447 height 61
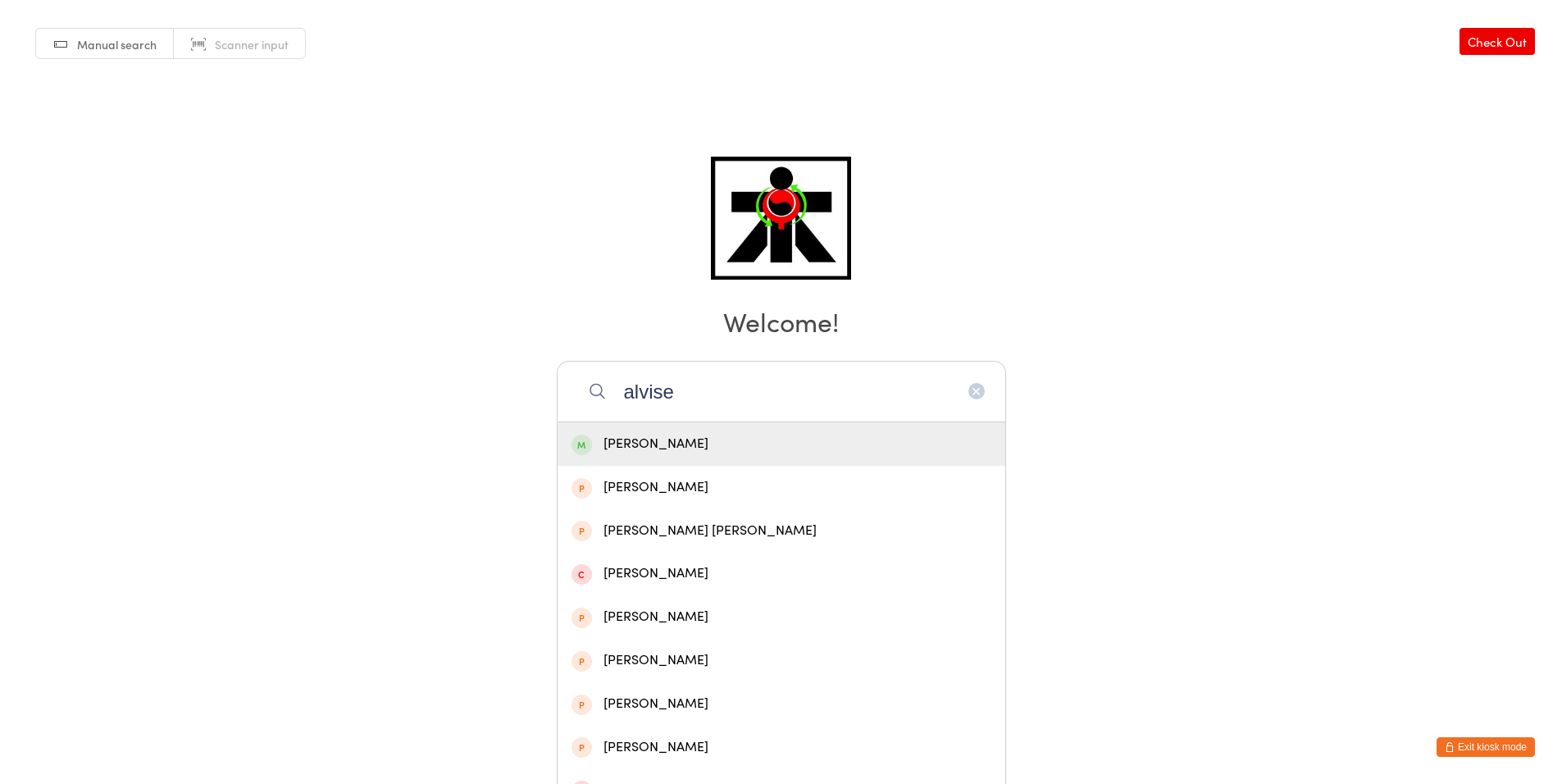
type input "alvise"
click at [622, 455] on div "[PERSON_NAME]" at bounding box center [781, 444] width 447 height 43
